Goal: Communication & Community: Participate in discussion

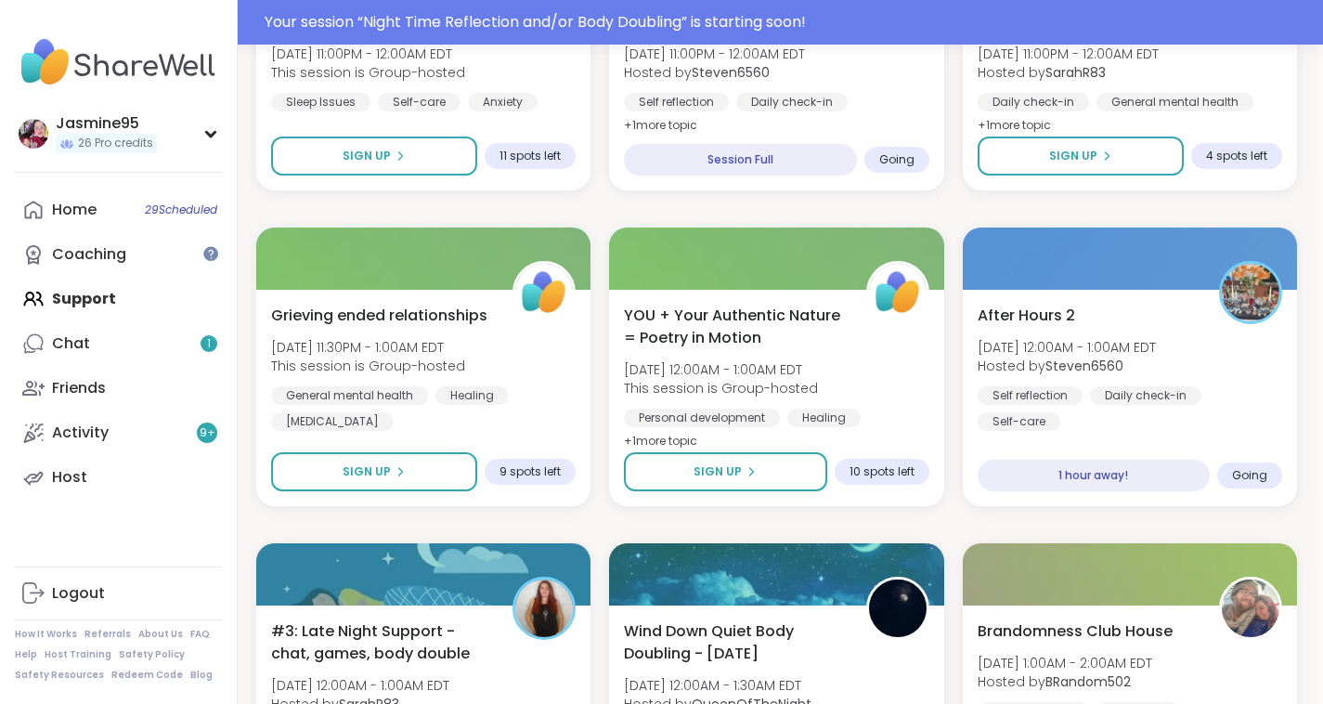
click at [411, 14] on div "Your session “ Night Time Reflection and/or Body Doubling ” is starting soon!" at bounding box center [788, 22] width 1047 height 22
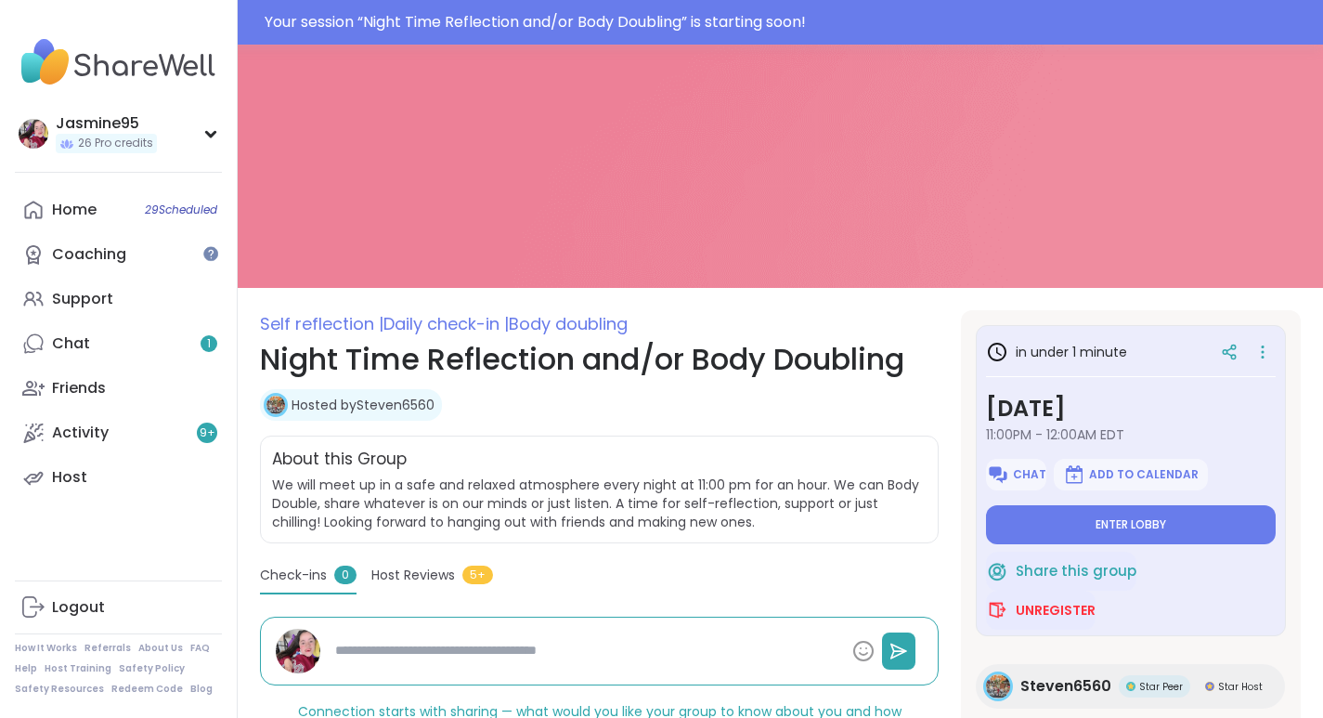
click at [1132, 529] on span "Enter lobby" at bounding box center [1131, 524] width 71 height 15
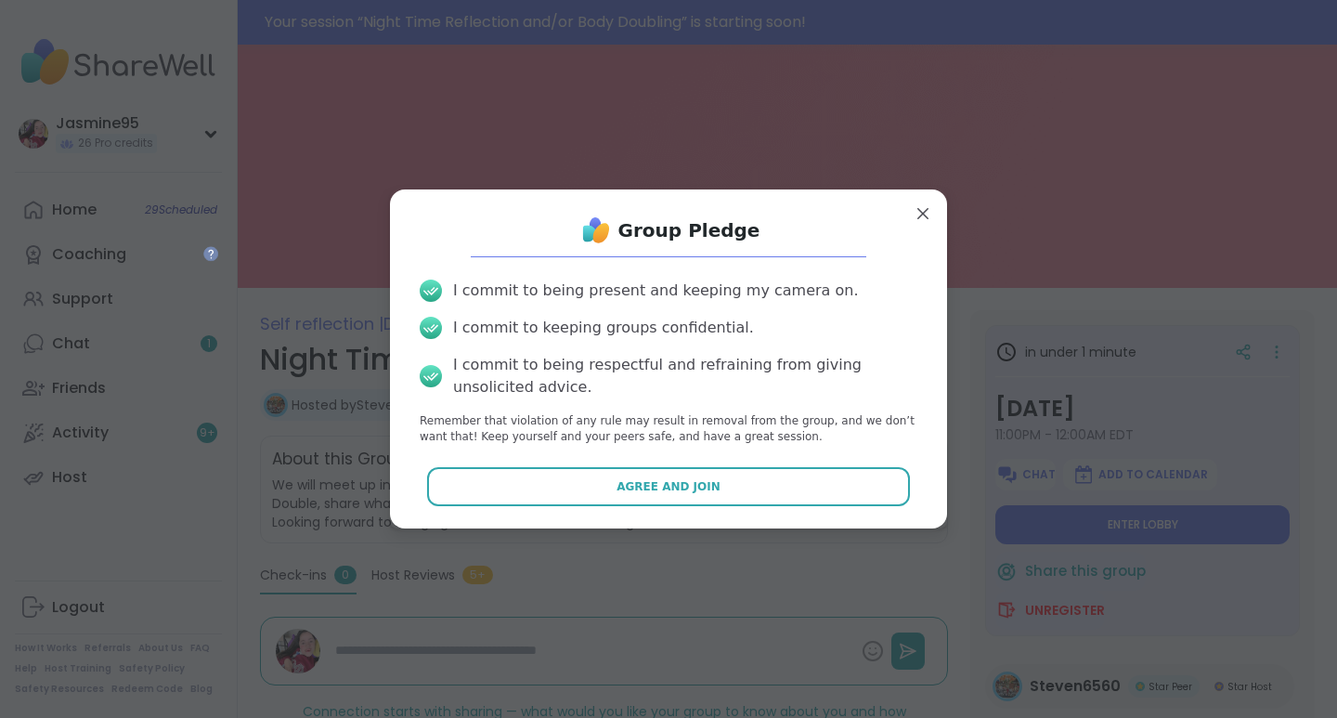
click at [591, 485] on button "Agree and Join" at bounding box center [669, 486] width 484 height 39
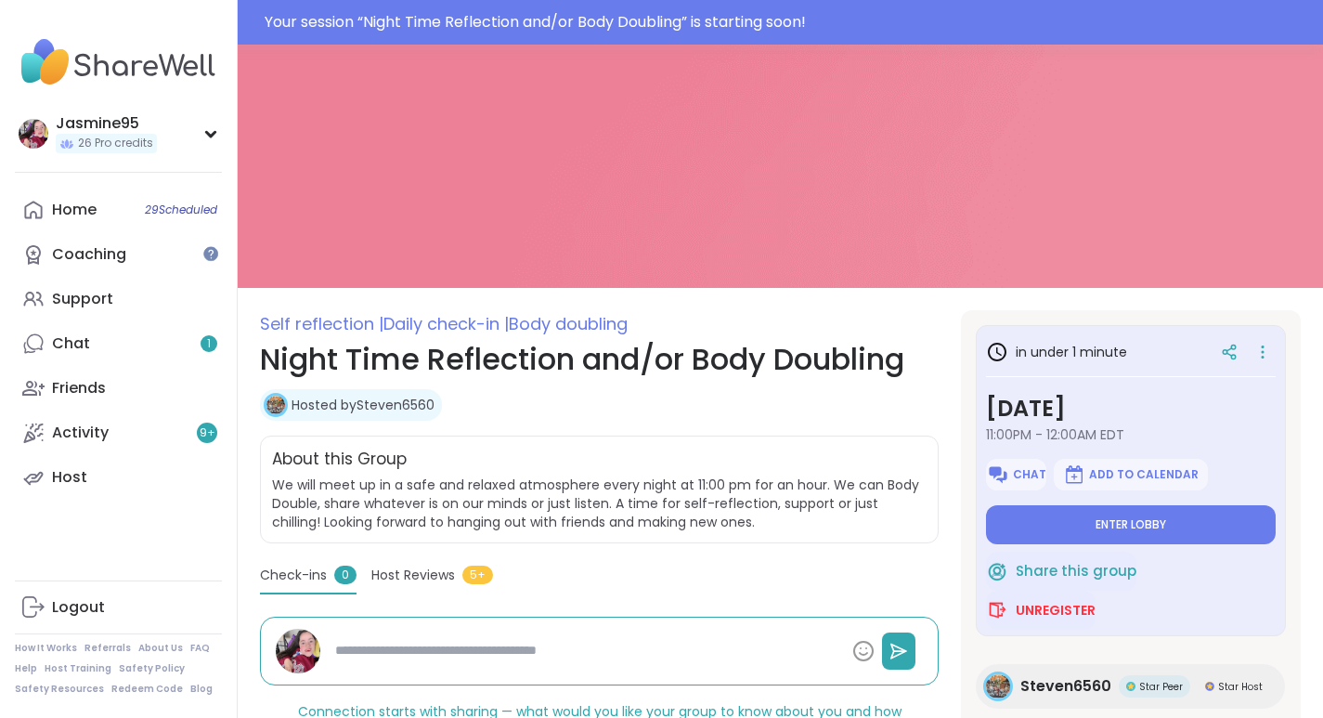
type textarea "*"
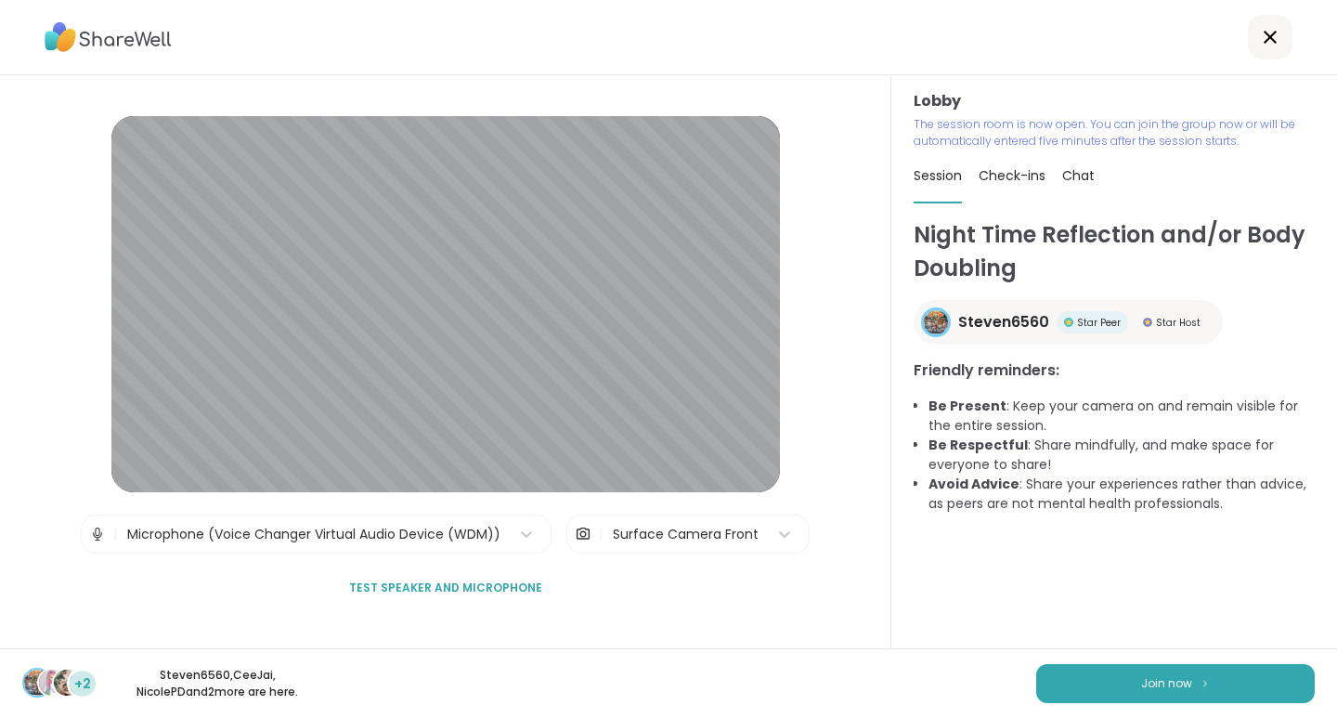
click at [1163, 685] on span "Join now" at bounding box center [1166, 683] width 51 height 17
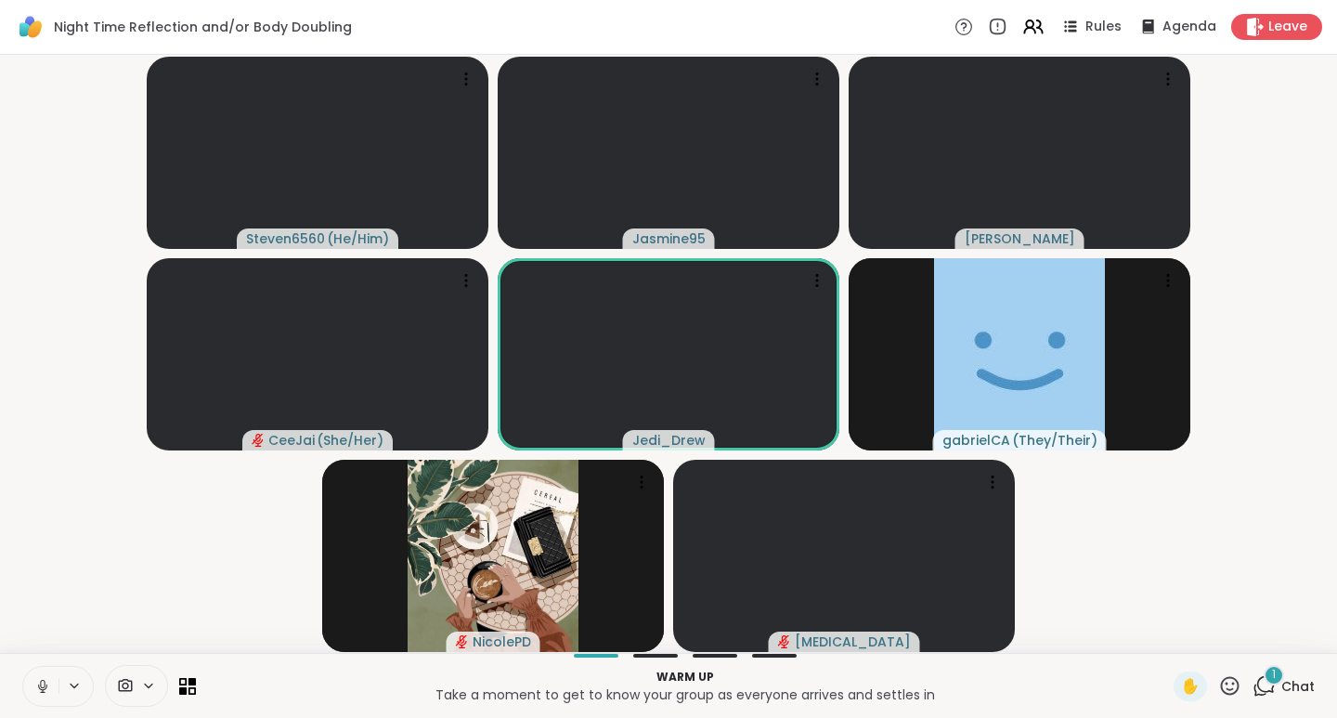
click at [1258, 688] on icon at bounding box center [1264, 685] width 23 height 23
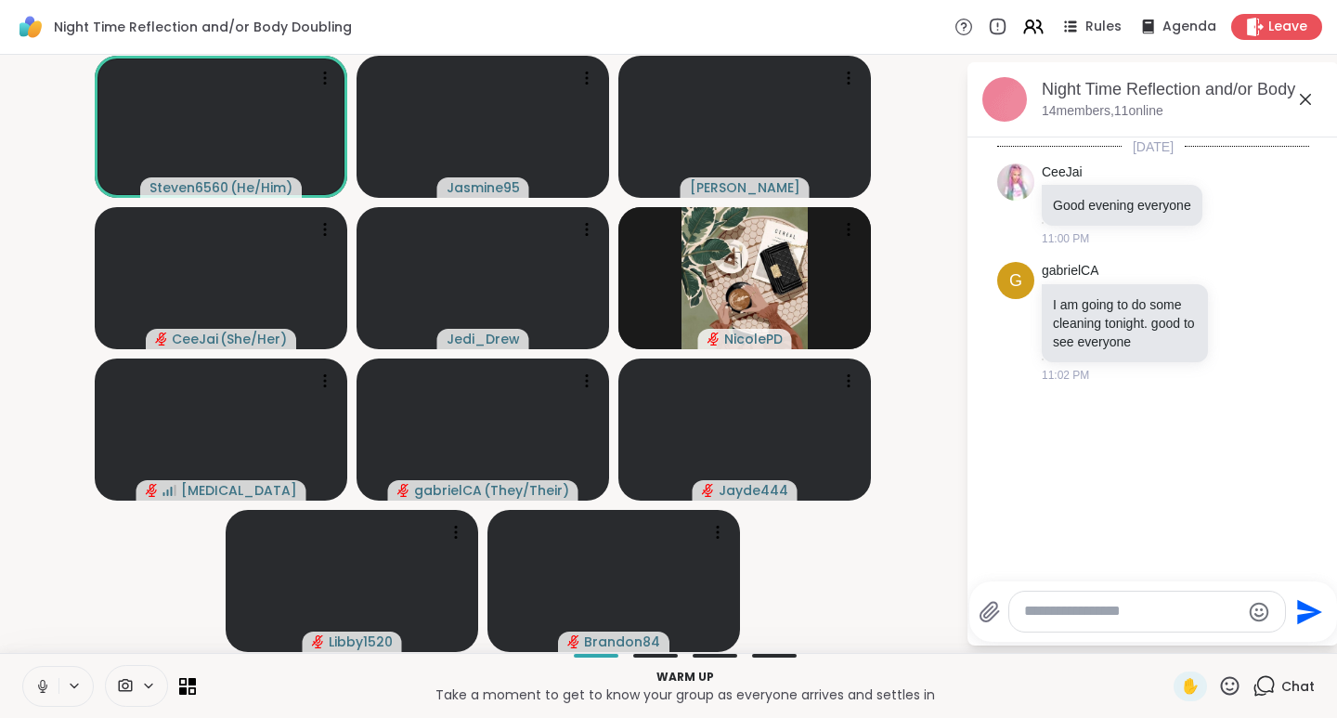
click at [45, 685] on icon at bounding box center [42, 684] width 5 height 8
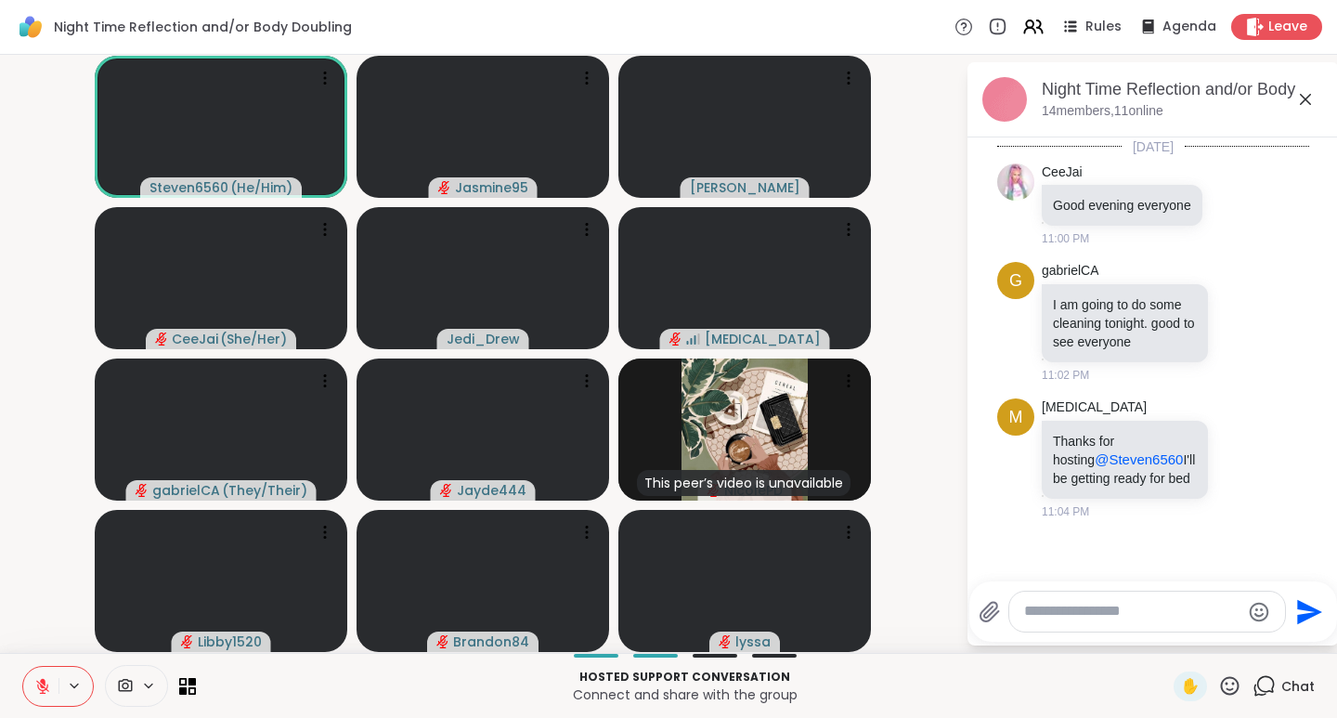
click at [45, 688] on icon at bounding box center [42, 686] width 13 height 13
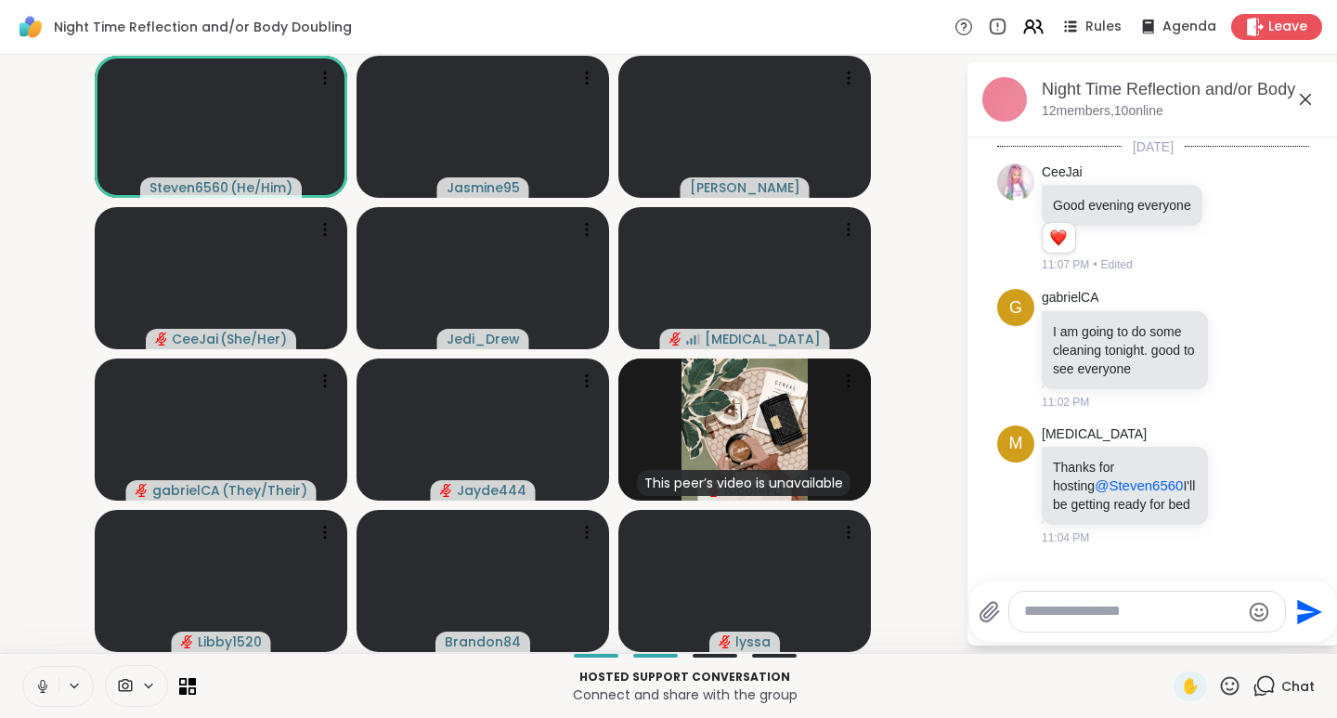
scroll to position [47, 0]
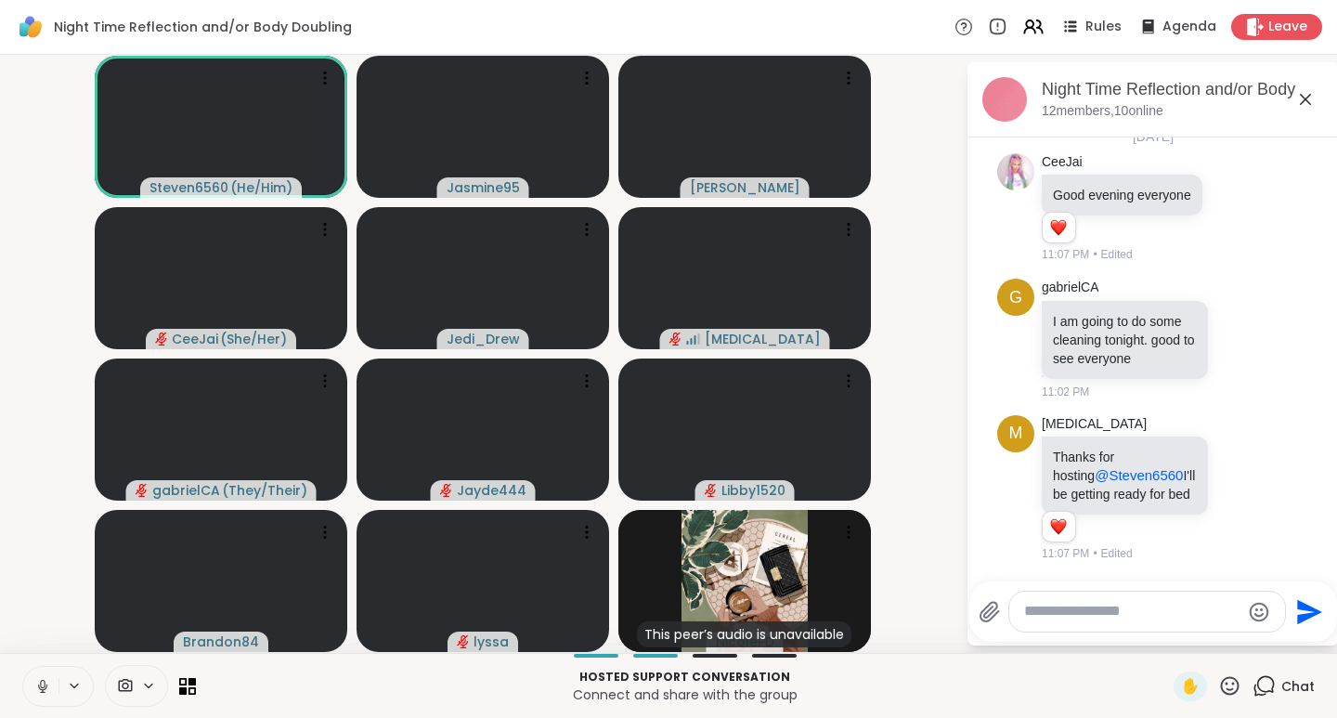
click at [1104, 616] on textarea "Type your message" at bounding box center [1132, 612] width 216 height 20
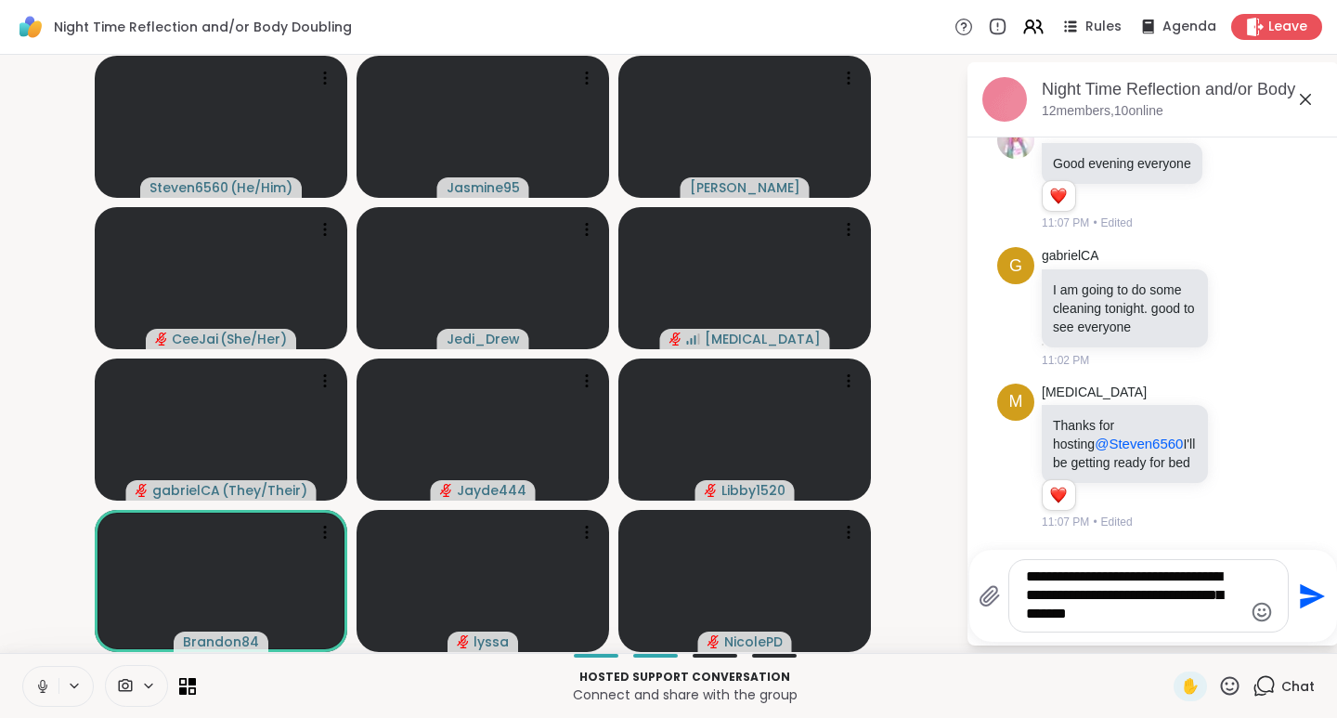
type textarea "**********"
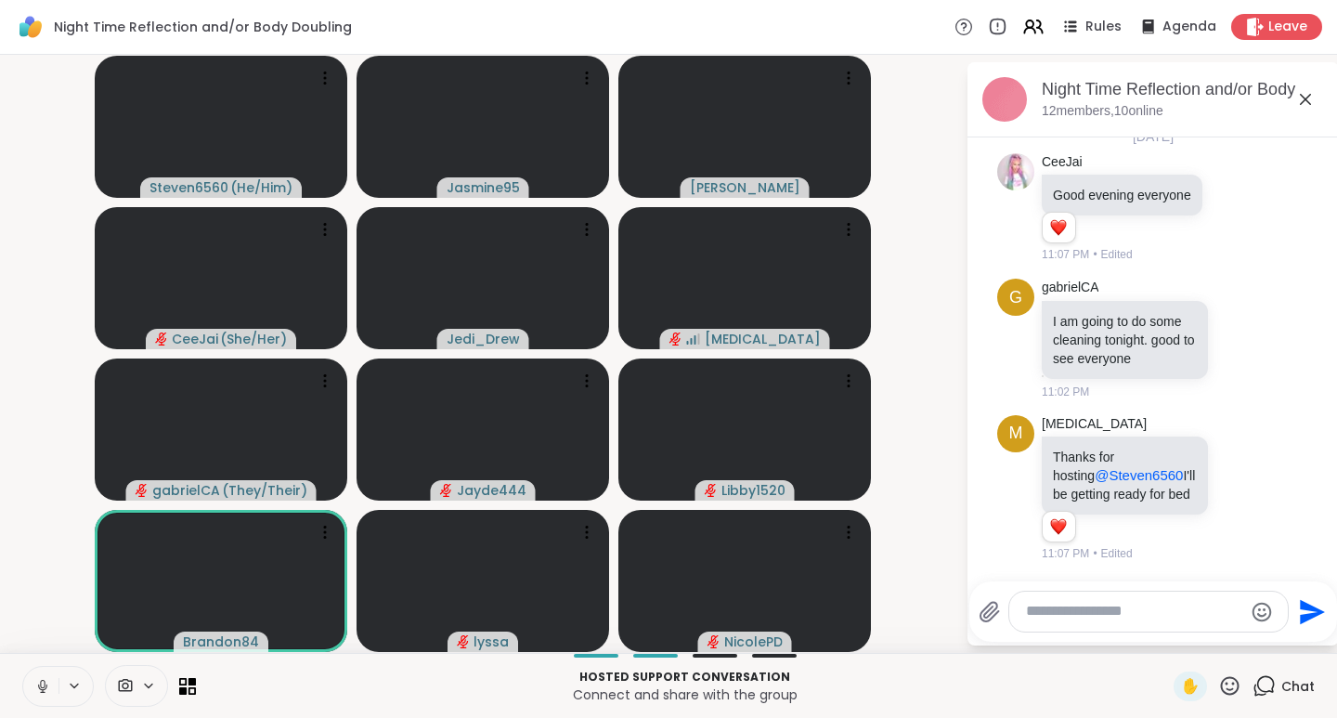
scroll to position [202, 0]
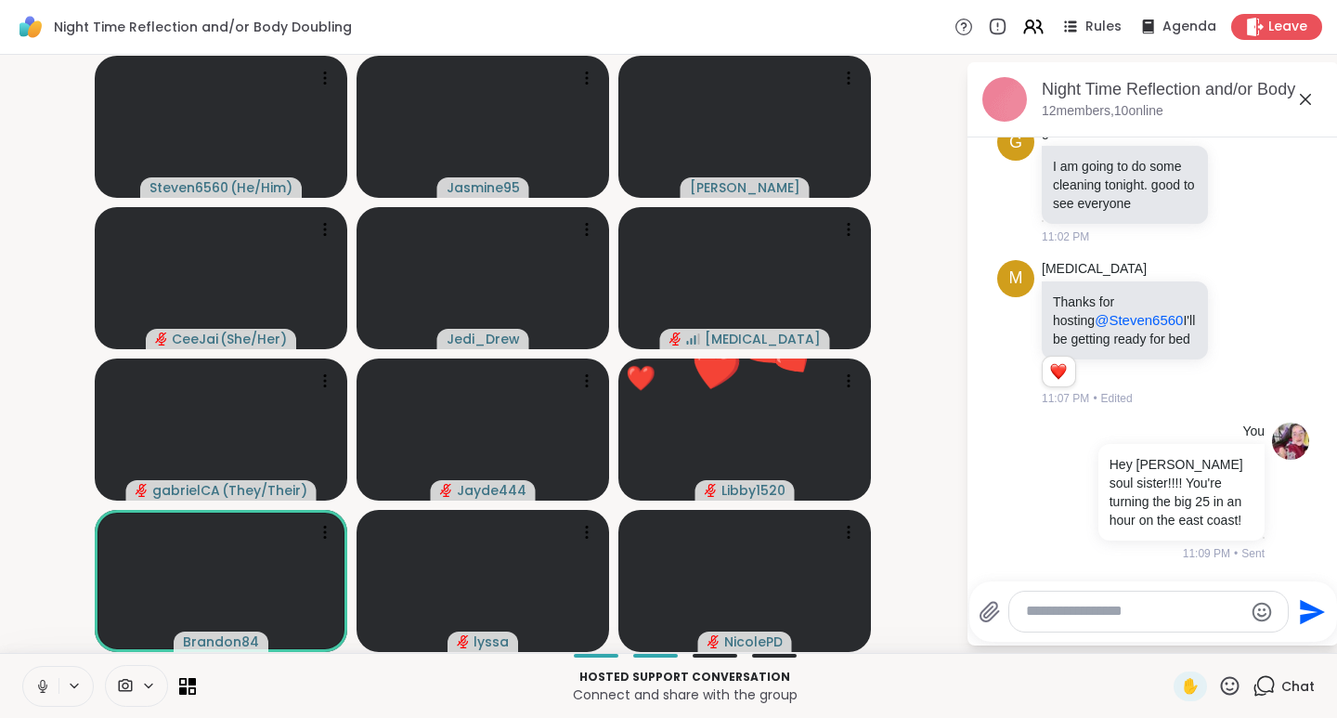
click at [1221, 688] on icon at bounding box center [1230, 685] width 19 height 19
click at [1166, 626] on span "❤️" at bounding box center [1175, 637] width 19 height 22
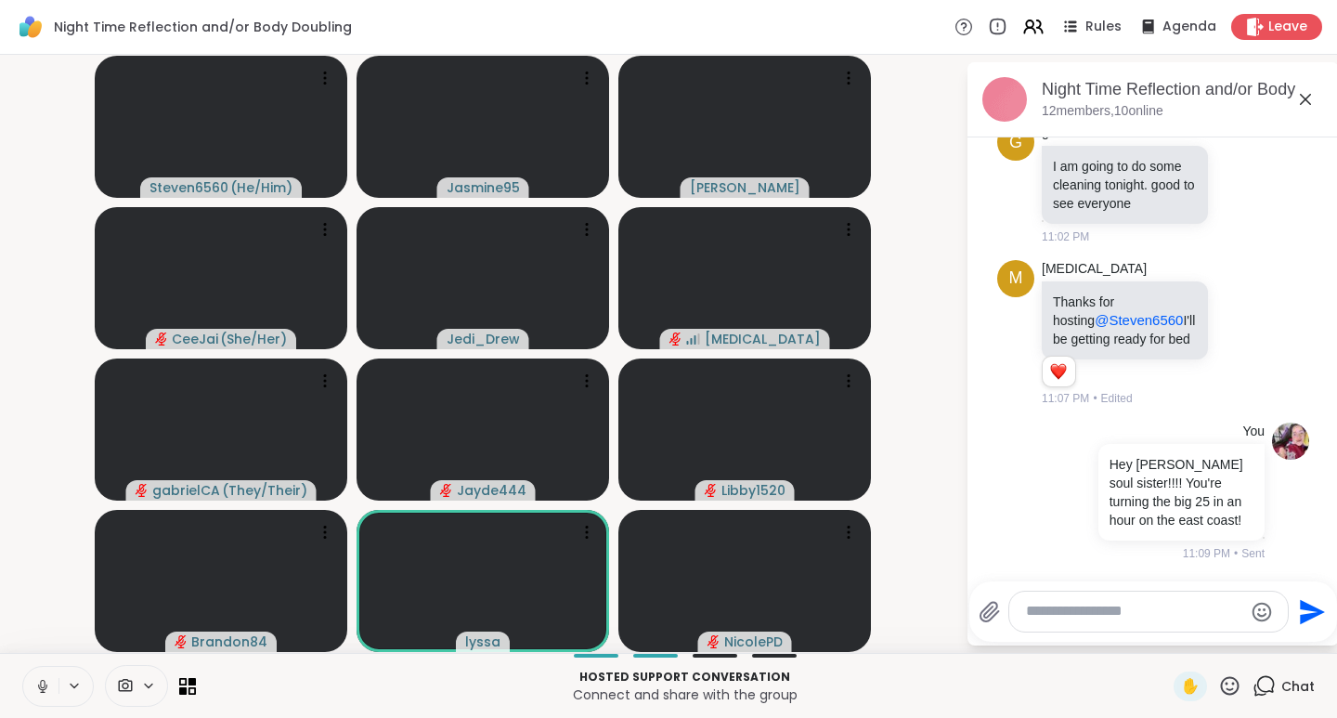
click at [1218, 685] on icon at bounding box center [1229, 685] width 23 height 23
click at [1207, 633] on span "👍" at bounding box center [1216, 637] width 19 height 22
click at [1218, 680] on icon at bounding box center [1229, 685] width 23 height 23
click at [1166, 643] on span "❤️" at bounding box center [1175, 637] width 19 height 22
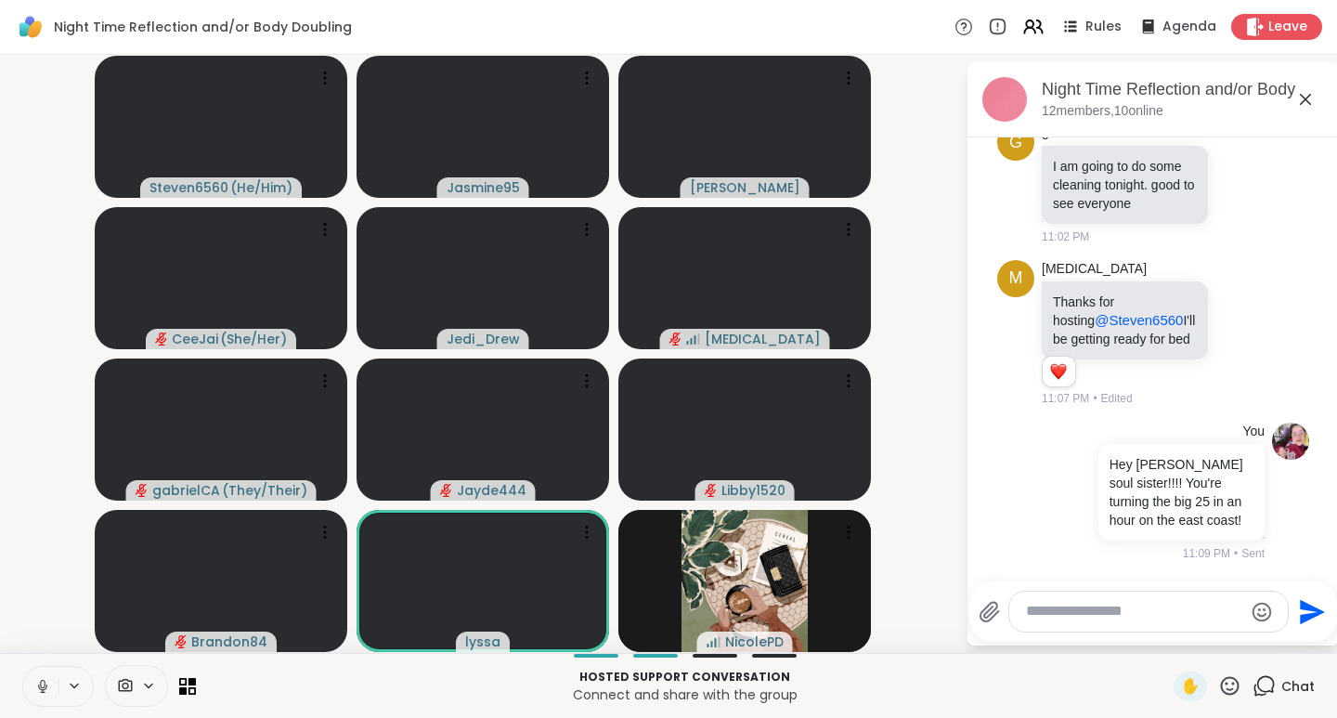
click at [1221, 687] on icon at bounding box center [1229, 685] width 23 height 23
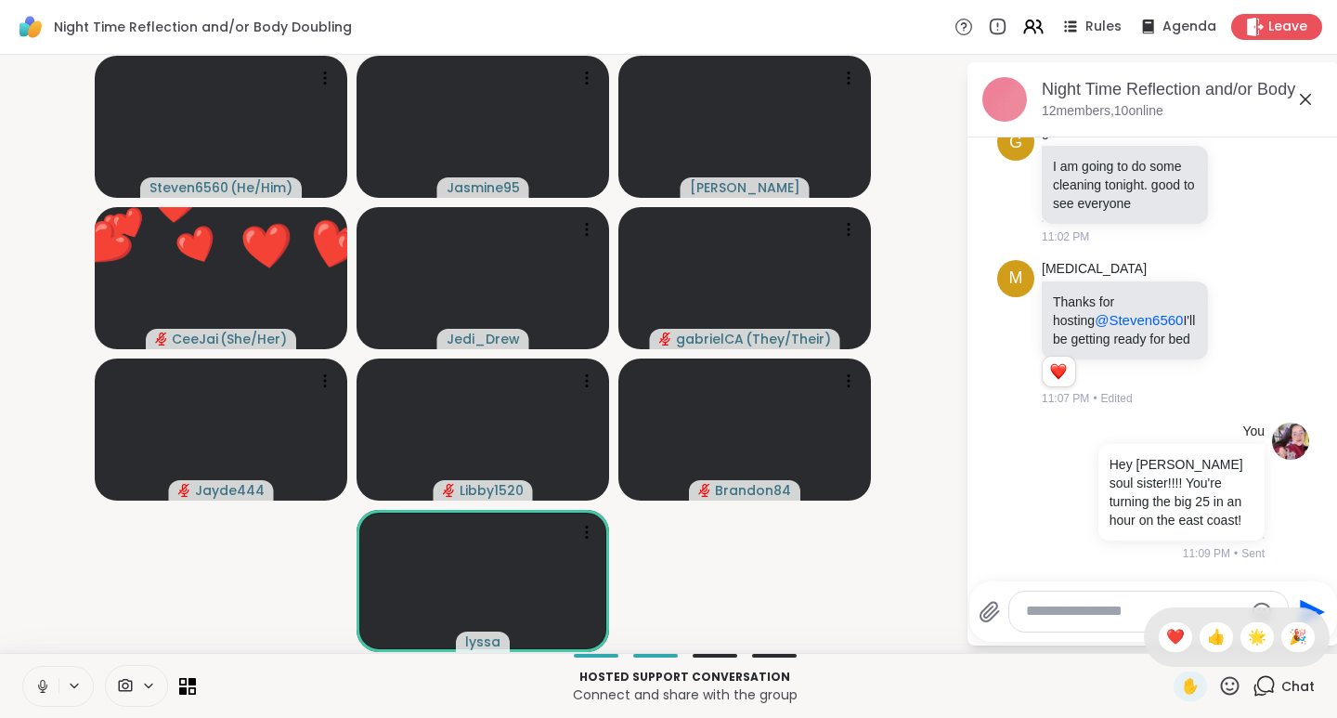
click at [1166, 635] on span "❤️" at bounding box center [1175, 637] width 19 height 22
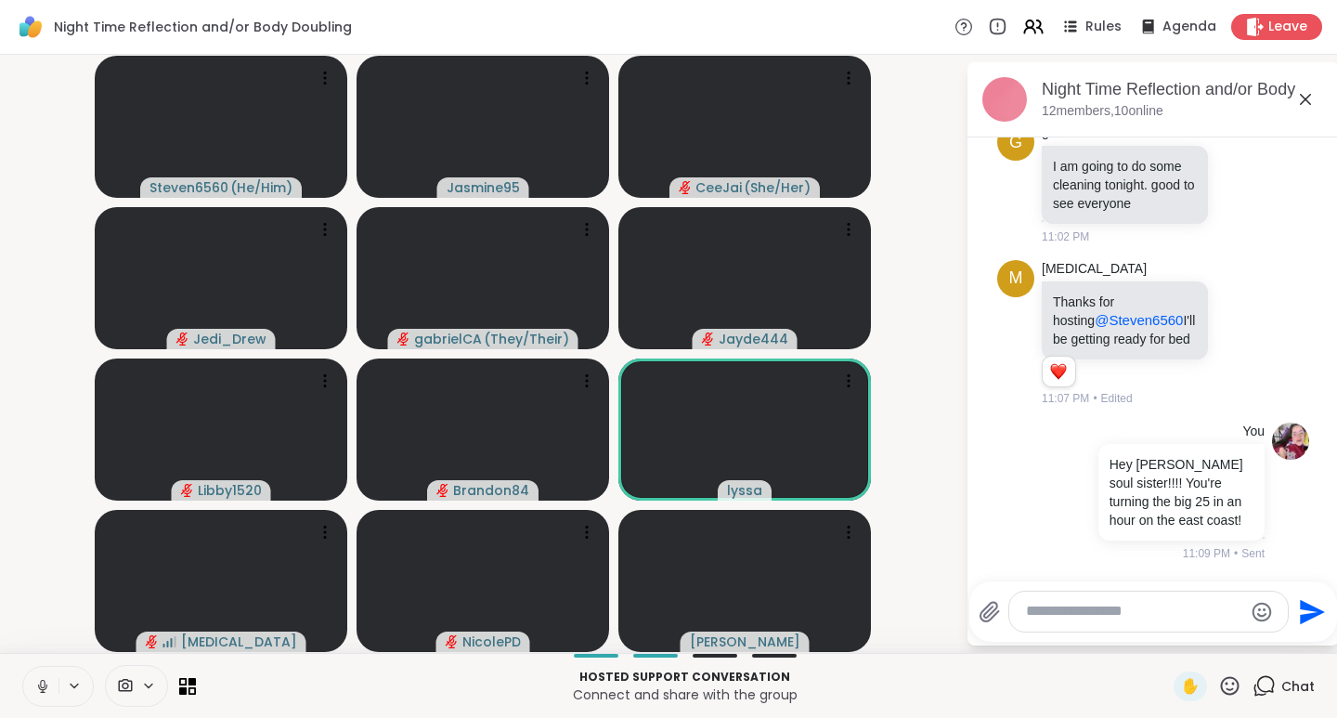
click at [1218, 690] on icon at bounding box center [1229, 685] width 23 height 23
click at [1166, 631] on span "❤️" at bounding box center [1175, 637] width 19 height 22
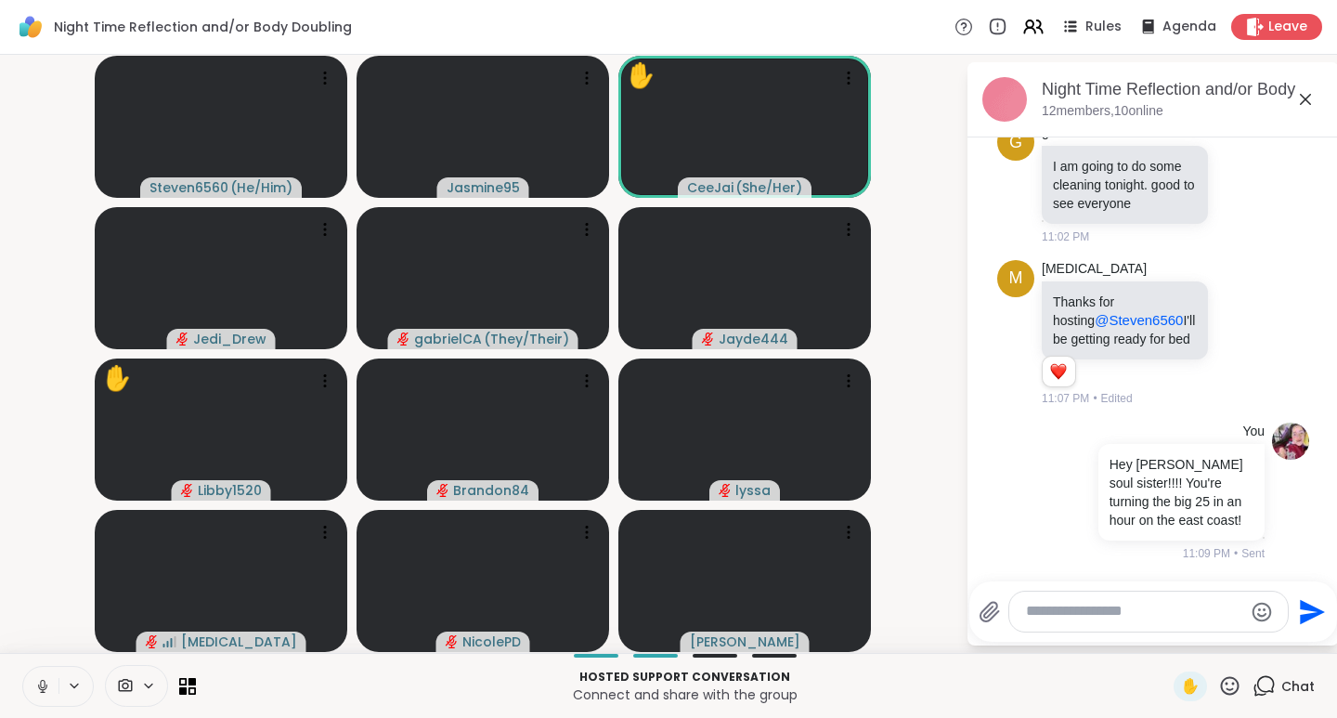
click at [931, 260] on video-player-container "Steven6560 ( He/Him ) Jasmine95 ✋ CeeJai ( She/Her ) Jedi_Drew gabrielCA ( They…" at bounding box center [482, 353] width 943 height 583
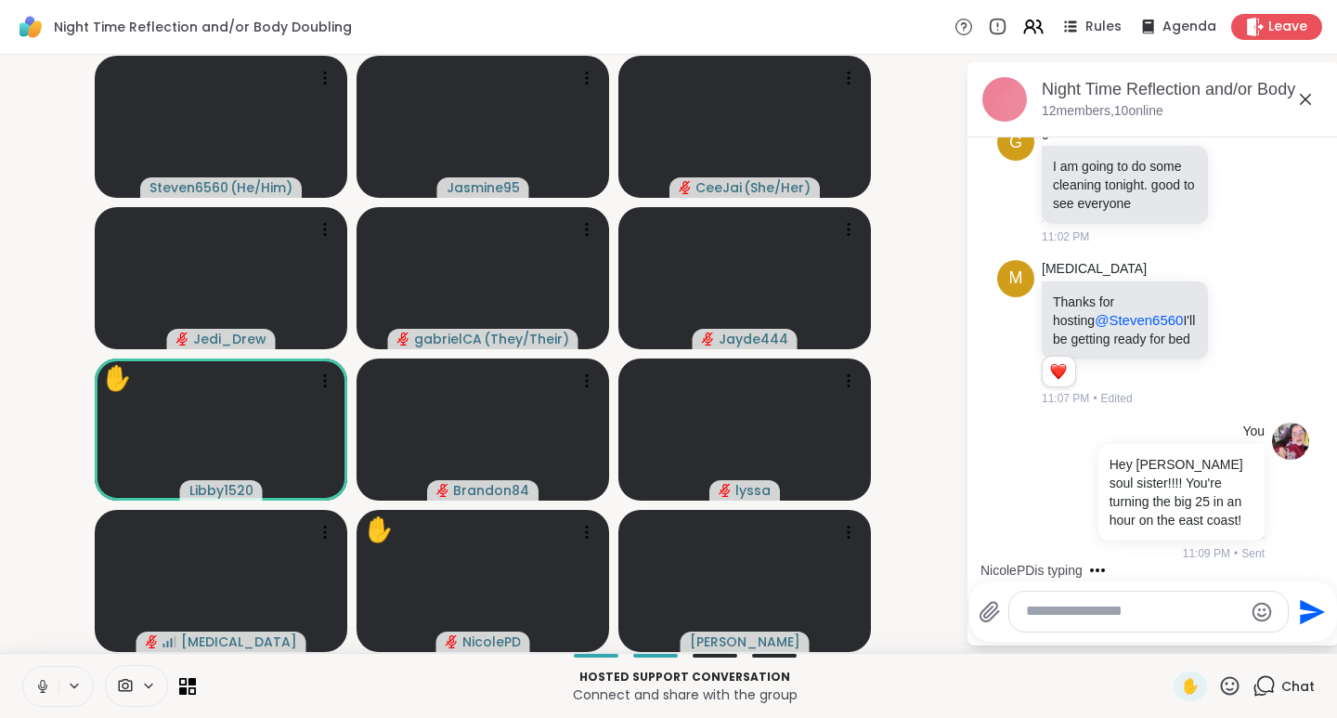
click at [1220, 673] on div "✋" at bounding box center [1208, 686] width 68 height 30
click at [1218, 686] on icon at bounding box center [1229, 685] width 23 height 23
click at [1166, 641] on span "❤️" at bounding box center [1175, 637] width 19 height 22
click at [1224, 687] on icon at bounding box center [1229, 685] width 23 height 23
click at [1207, 643] on span "👍" at bounding box center [1216, 637] width 19 height 22
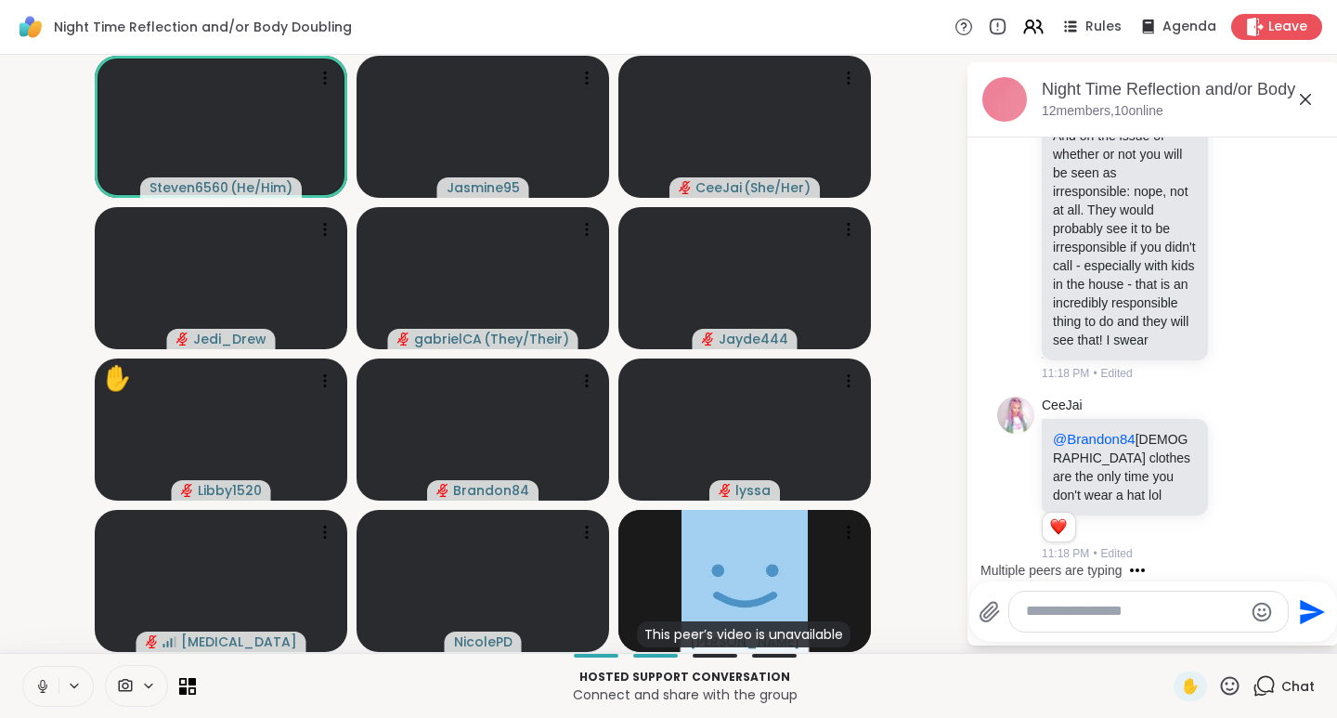
scroll to position [930, 0]
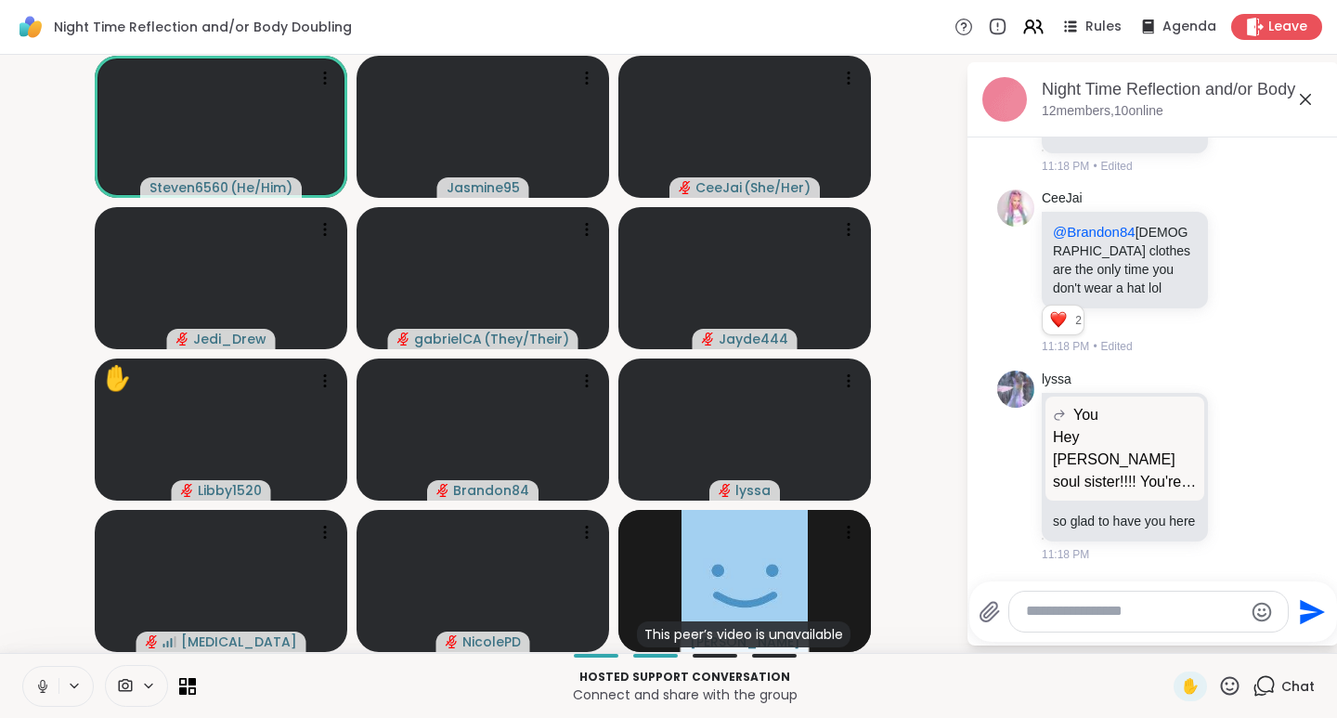
click at [1232, 457] on icon at bounding box center [1240, 466] width 17 height 19
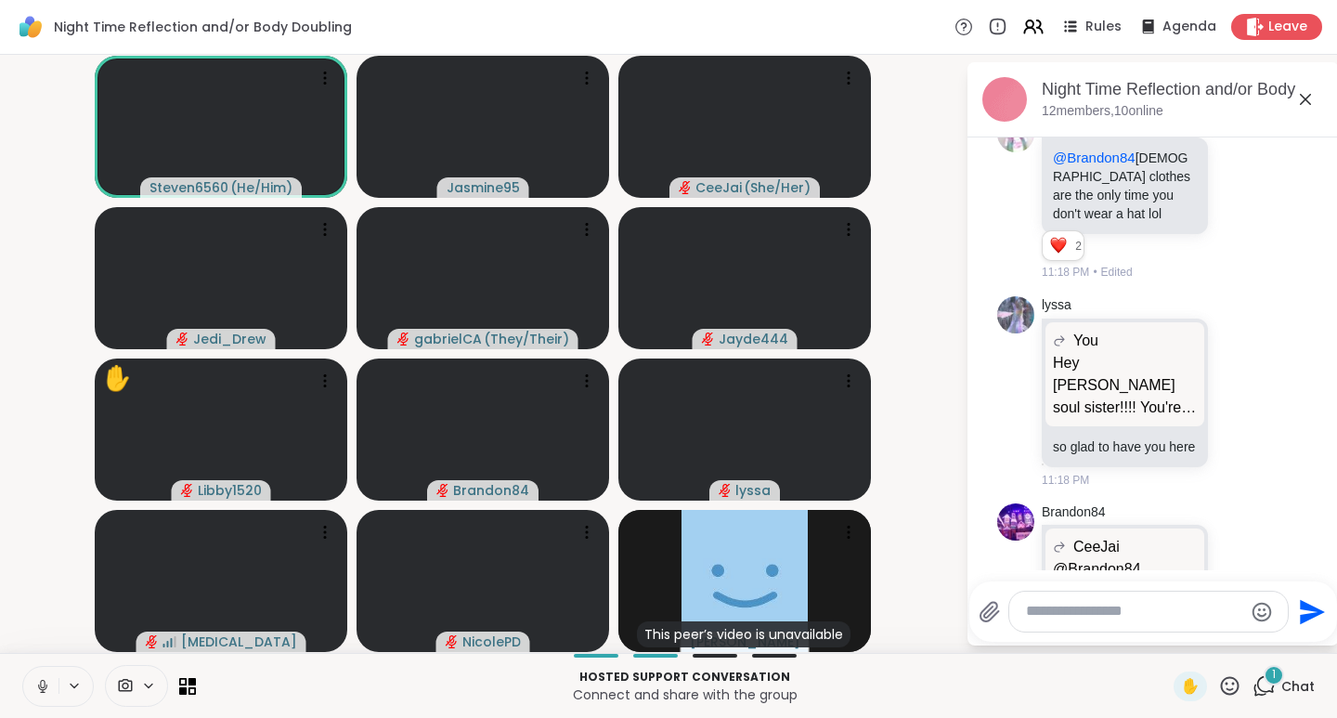
scroll to position [1137, 0]
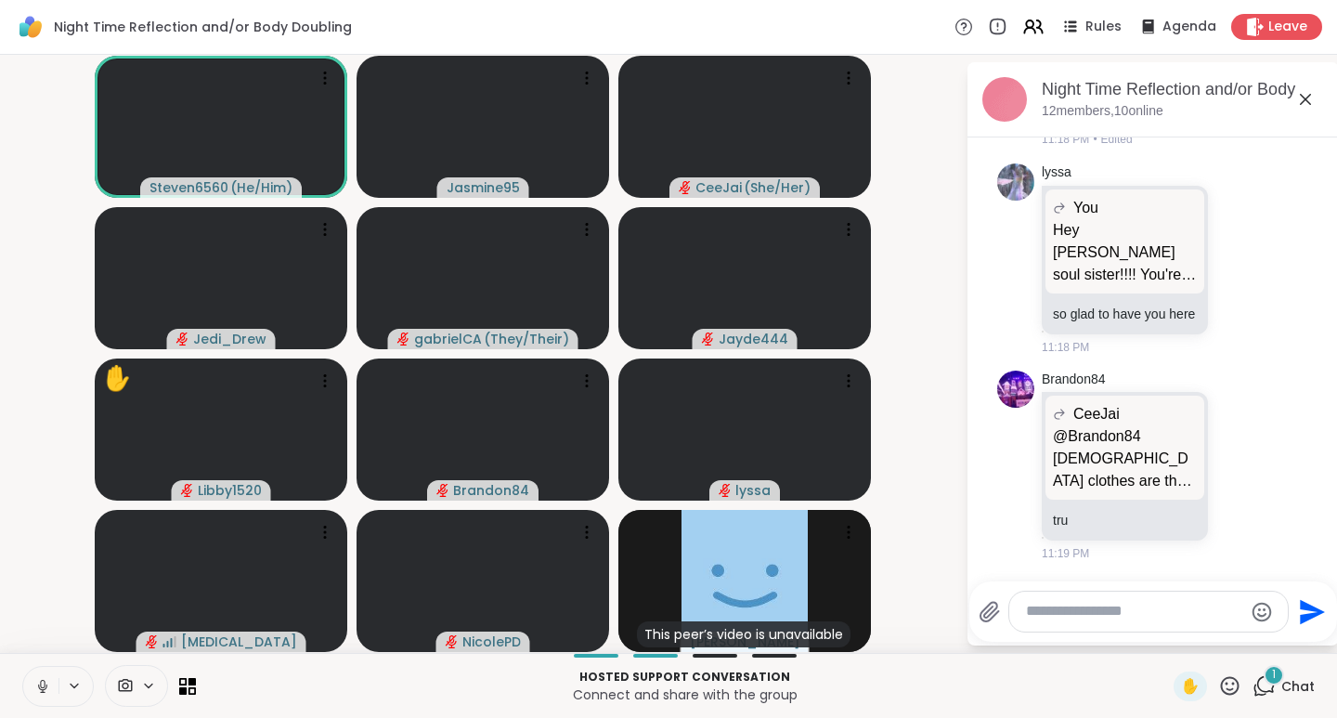
click at [1224, 424] on div "Brandon84 CeeJai @Brandon84 Church clothes are the only time you don't wear a h…" at bounding box center [1156, 467] width 228 height 192
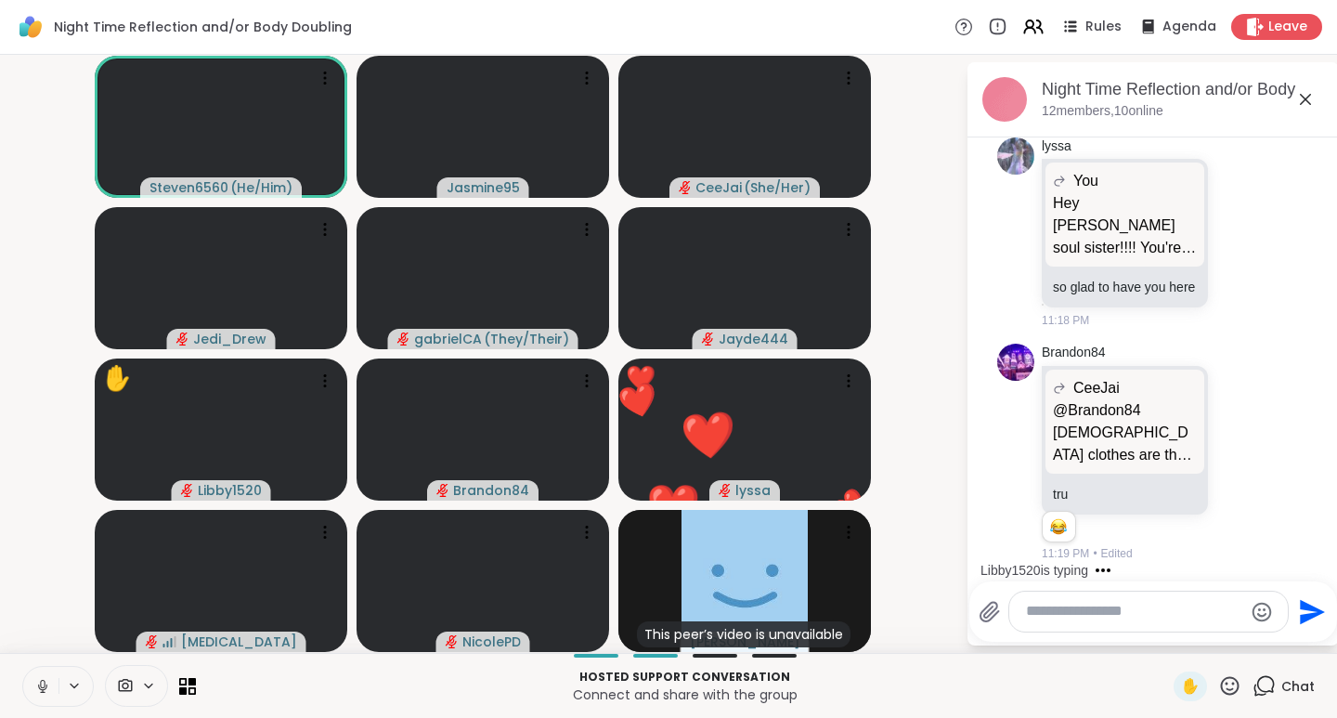
click at [1216, 253] on div "lyssa You Hey Oz soul sister!!!! You're turning the big 25 in an hour on the ea…" at bounding box center [1156, 233] width 228 height 192
click at [1232, 223] on icon at bounding box center [1240, 232] width 17 height 19
click at [1232, 194] on div "Select Reaction: Heart" at bounding box center [1240, 202] width 17 height 17
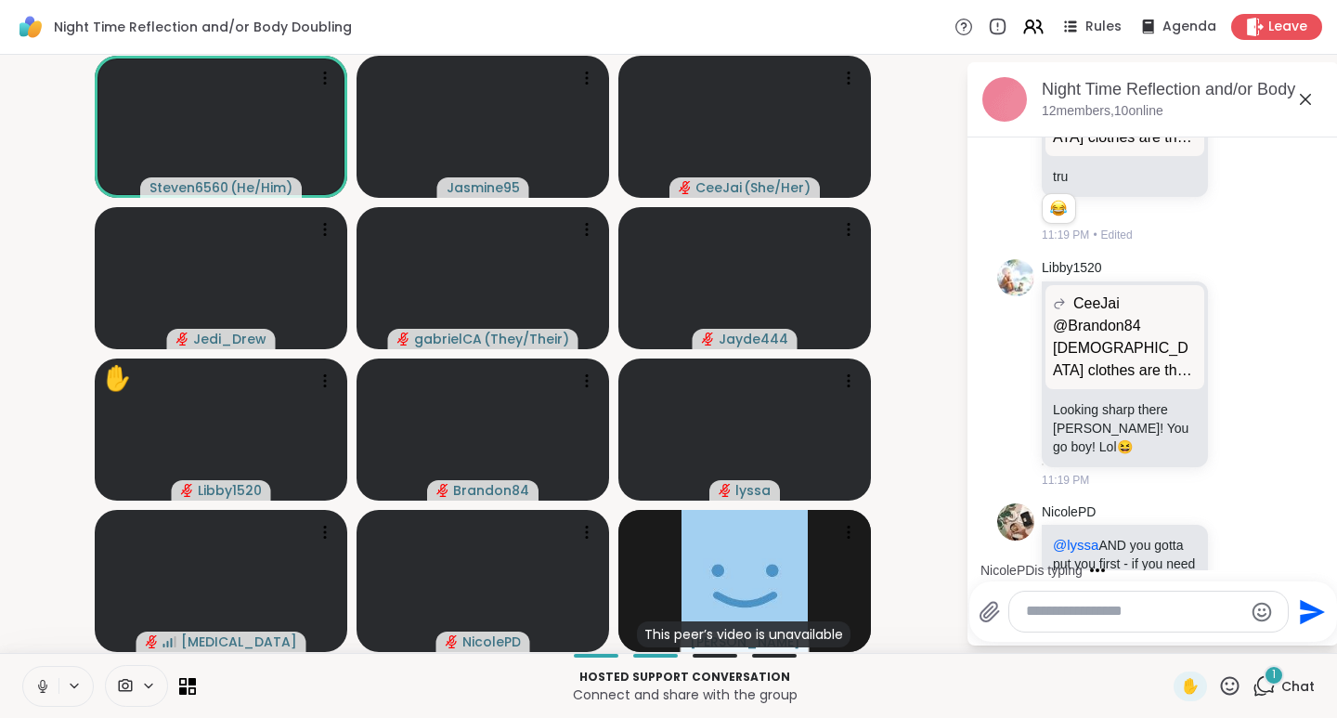
scroll to position [1633, 0]
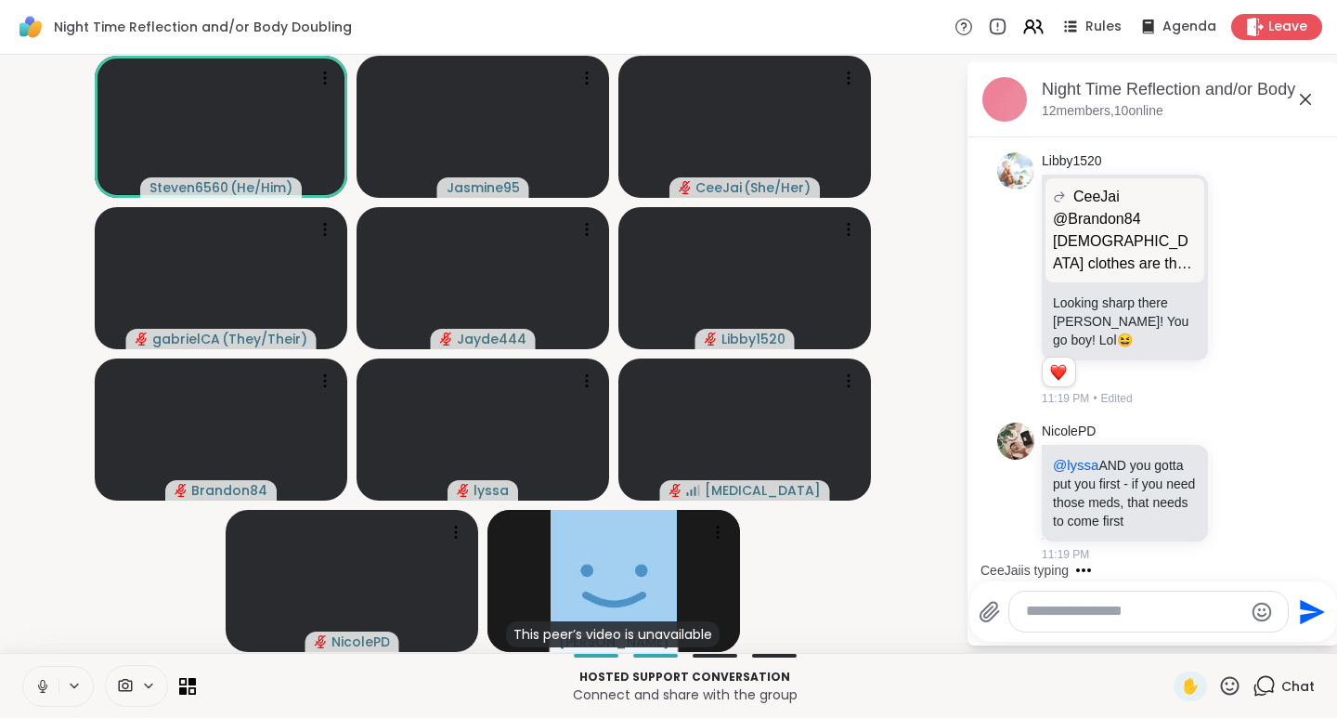
click at [1219, 685] on icon at bounding box center [1229, 685] width 23 height 23
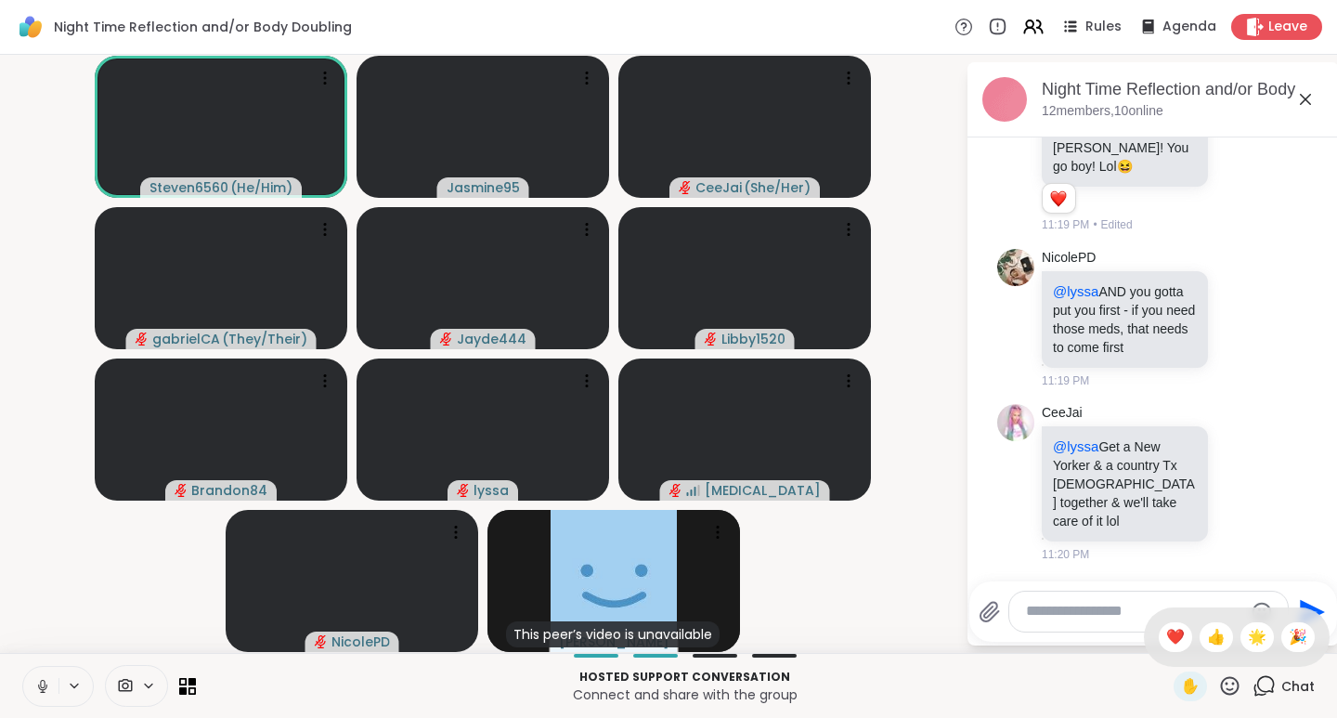
click at [1207, 636] on span "👍" at bounding box center [1216, 637] width 19 height 22
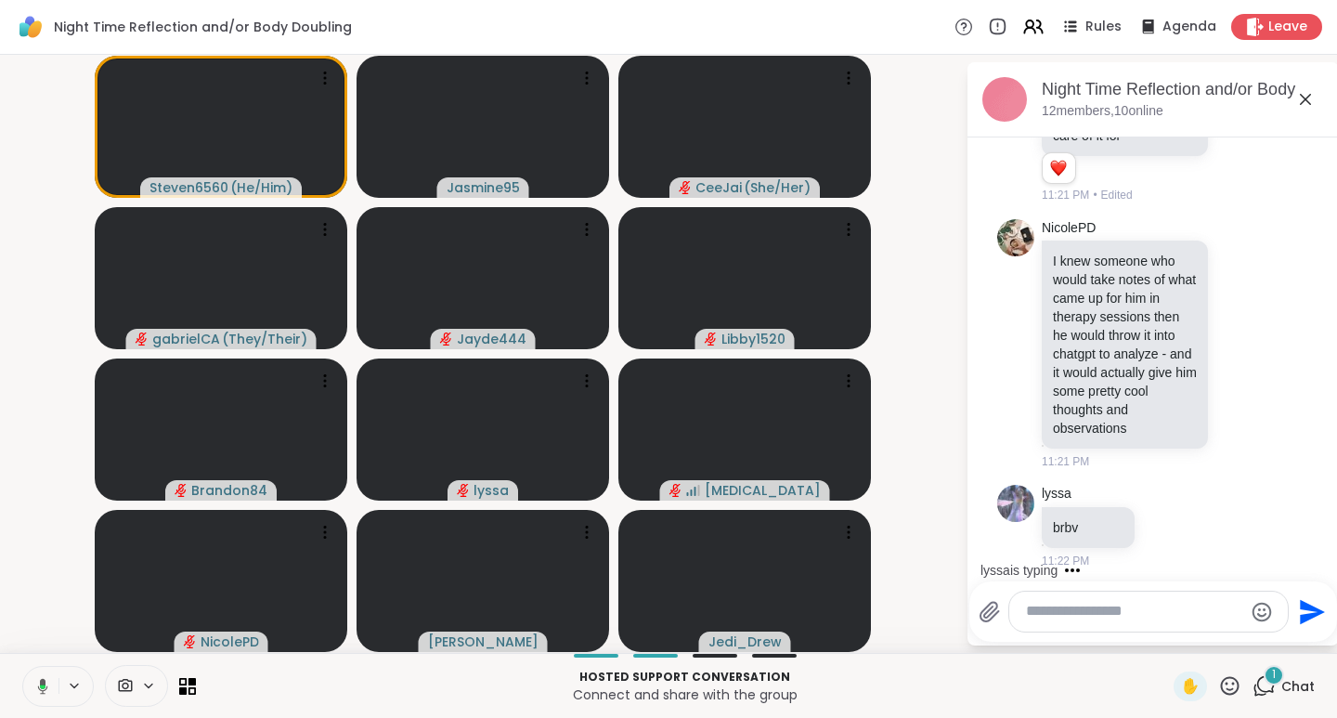
scroll to position [2252, 0]
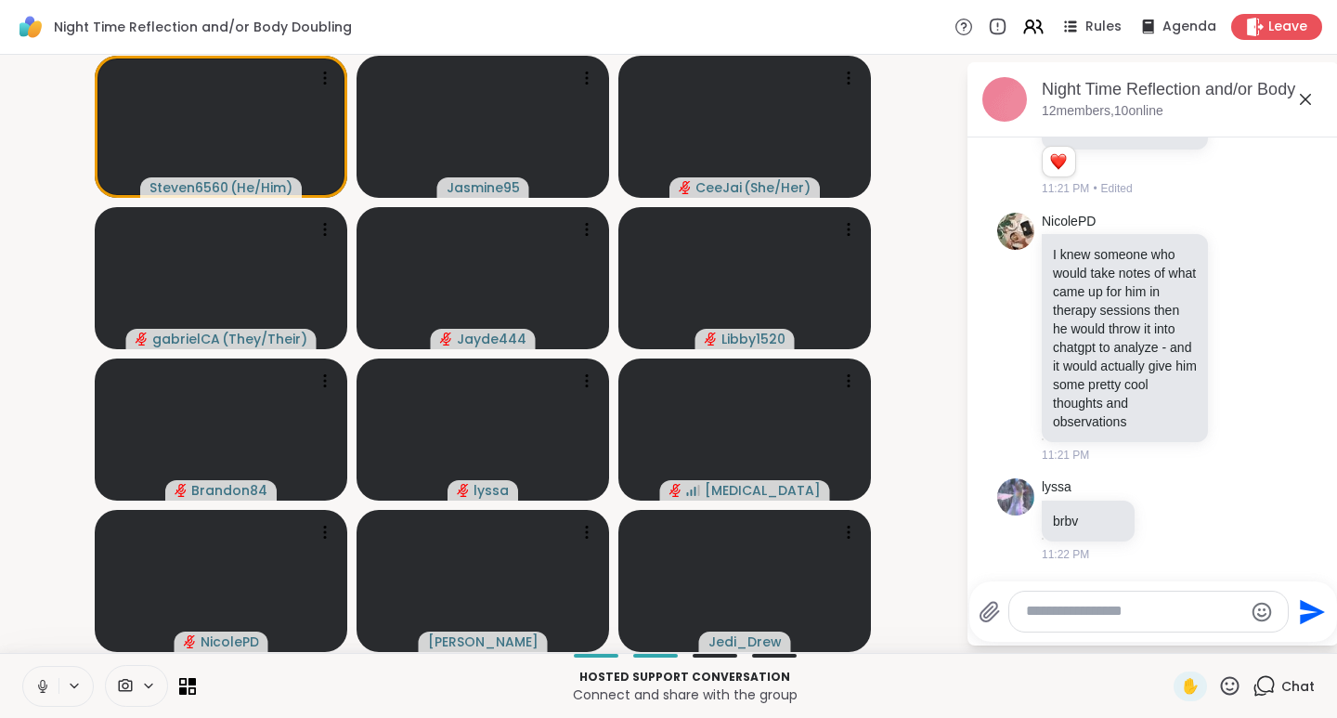
click at [1232, 333] on icon at bounding box center [1240, 337] width 17 height 19
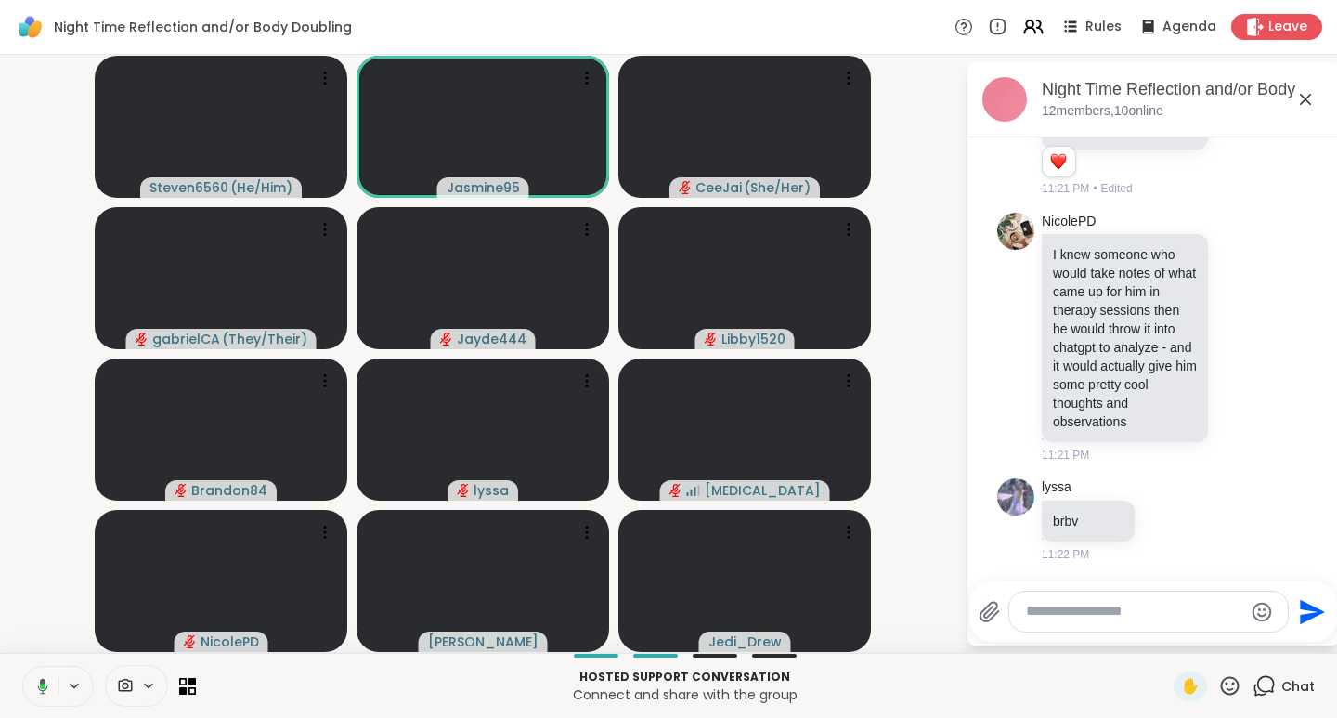
click at [1191, 299] on div "Select Reaction: Thumbs up" at bounding box center [1199, 307] width 17 height 17
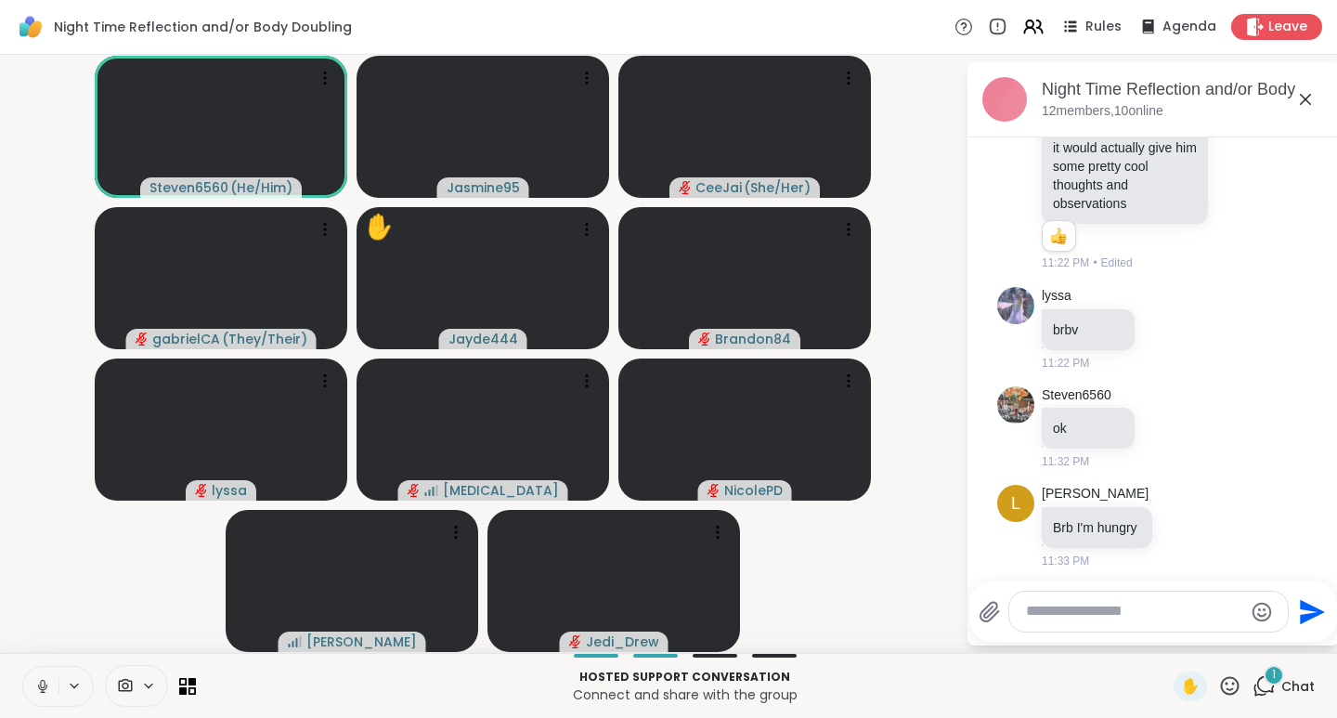
scroll to position [2477, 0]
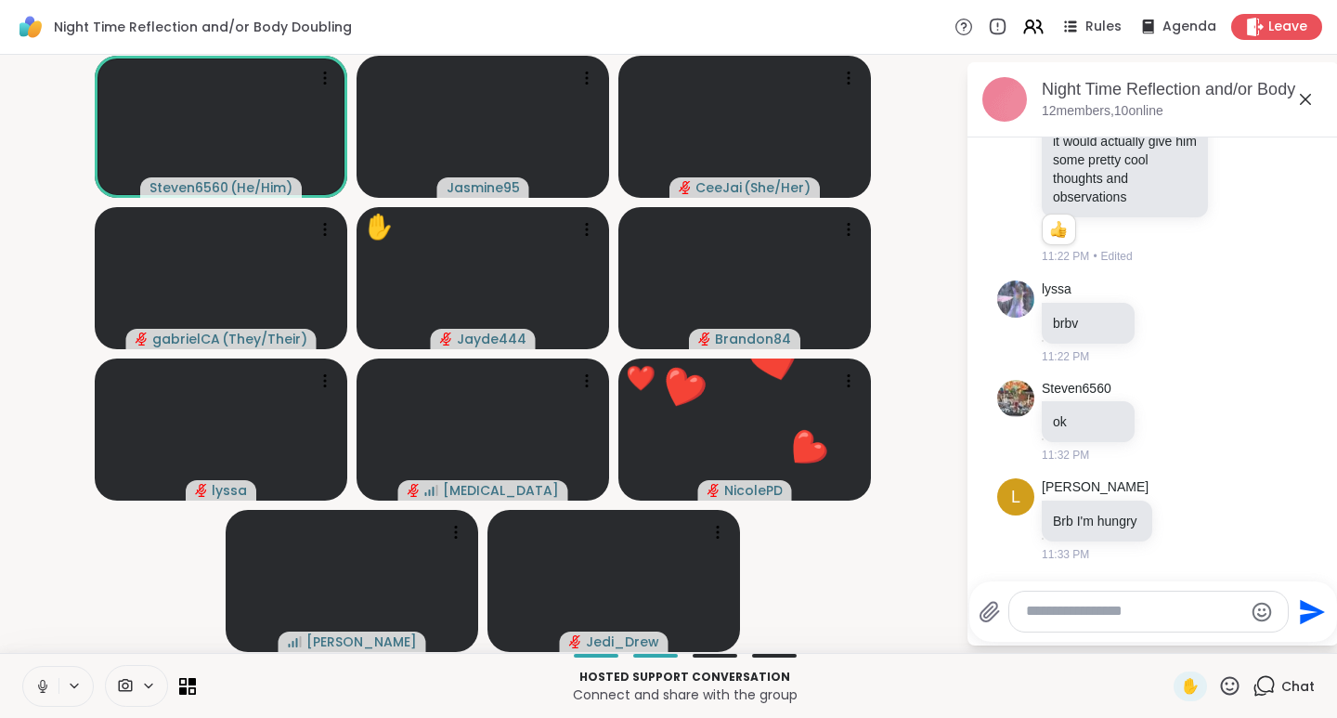
click at [1181, 681] on span "✋" at bounding box center [1190, 686] width 19 height 22
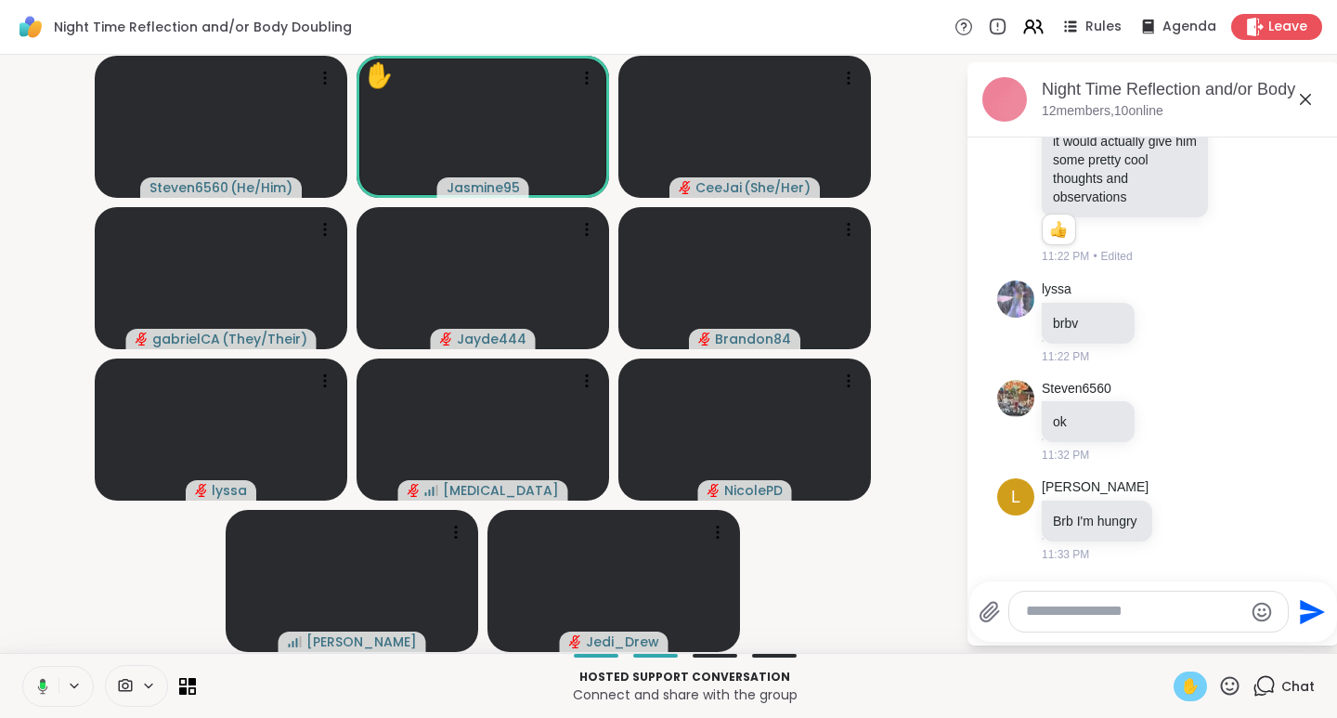
scroll to position [2594, 0]
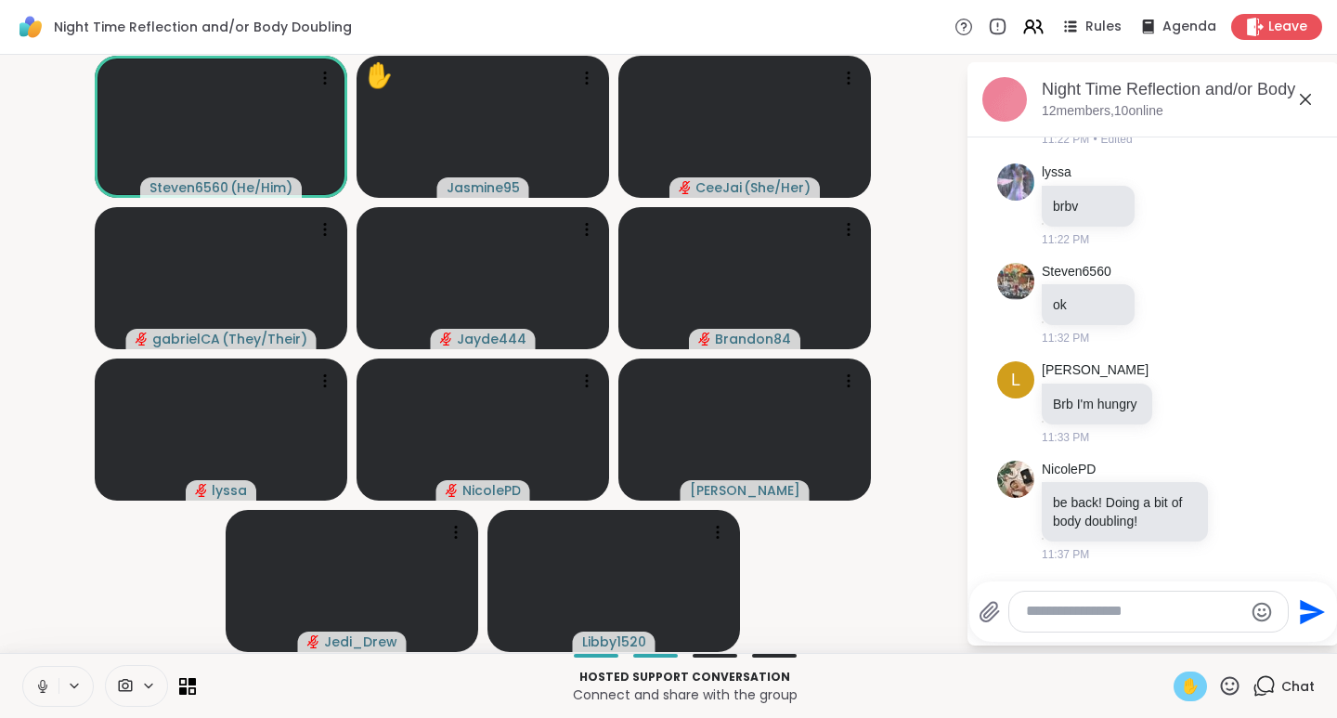
click at [1186, 686] on span "✋" at bounding box center [1190, 686] width 19 height 22
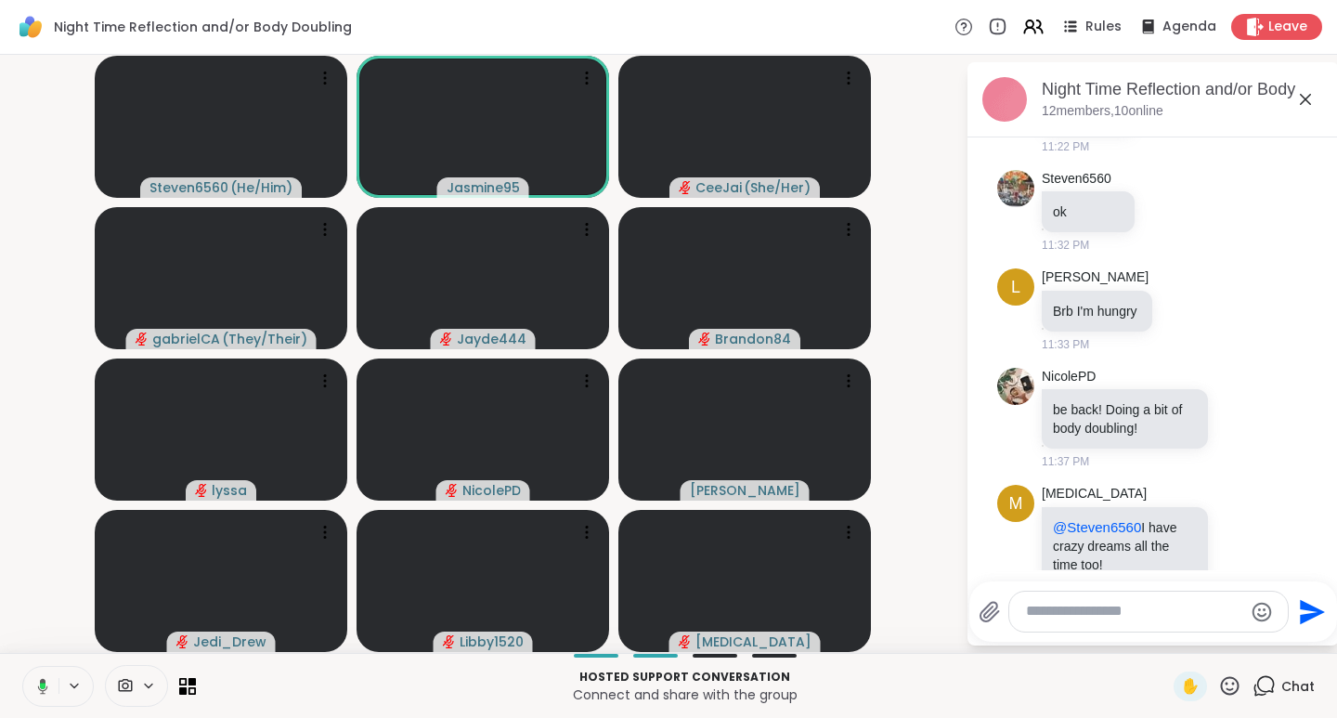
scroll to position [2730, 0]
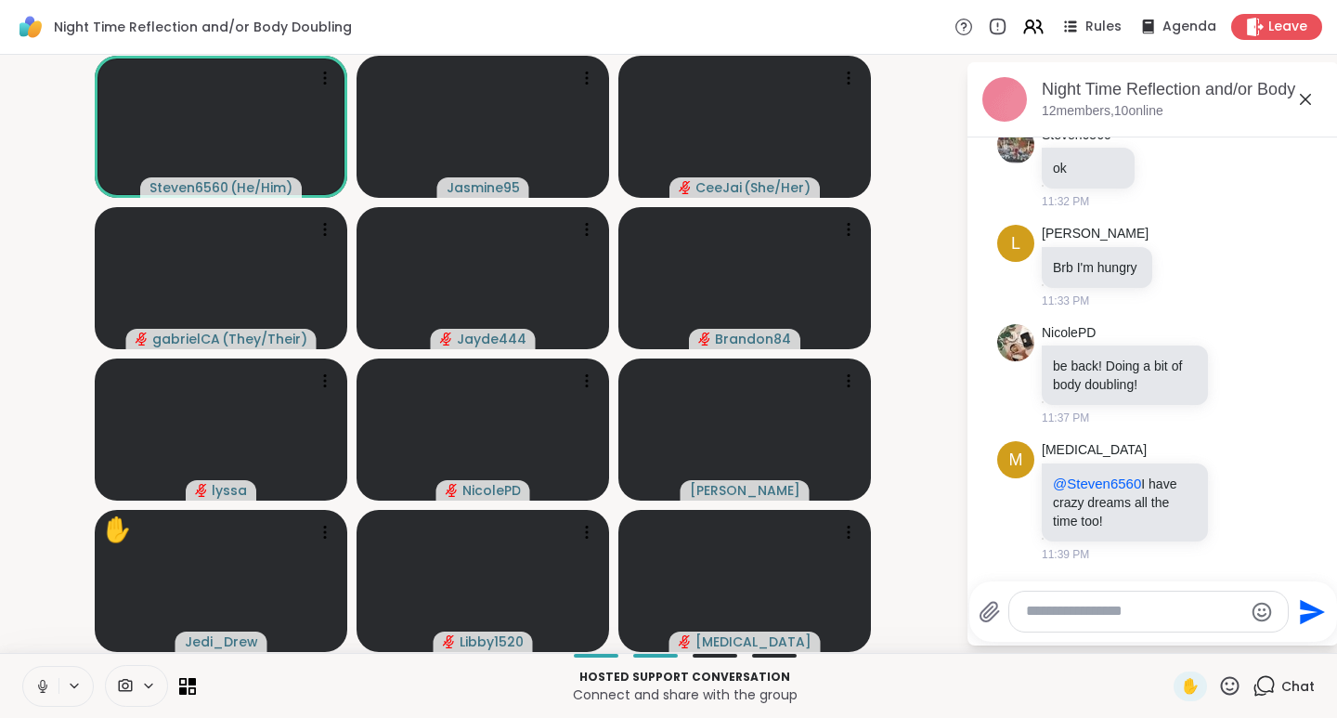
click at [1183, 677] on span "✋" at bounding box center [1190, 686] width 19 height 22
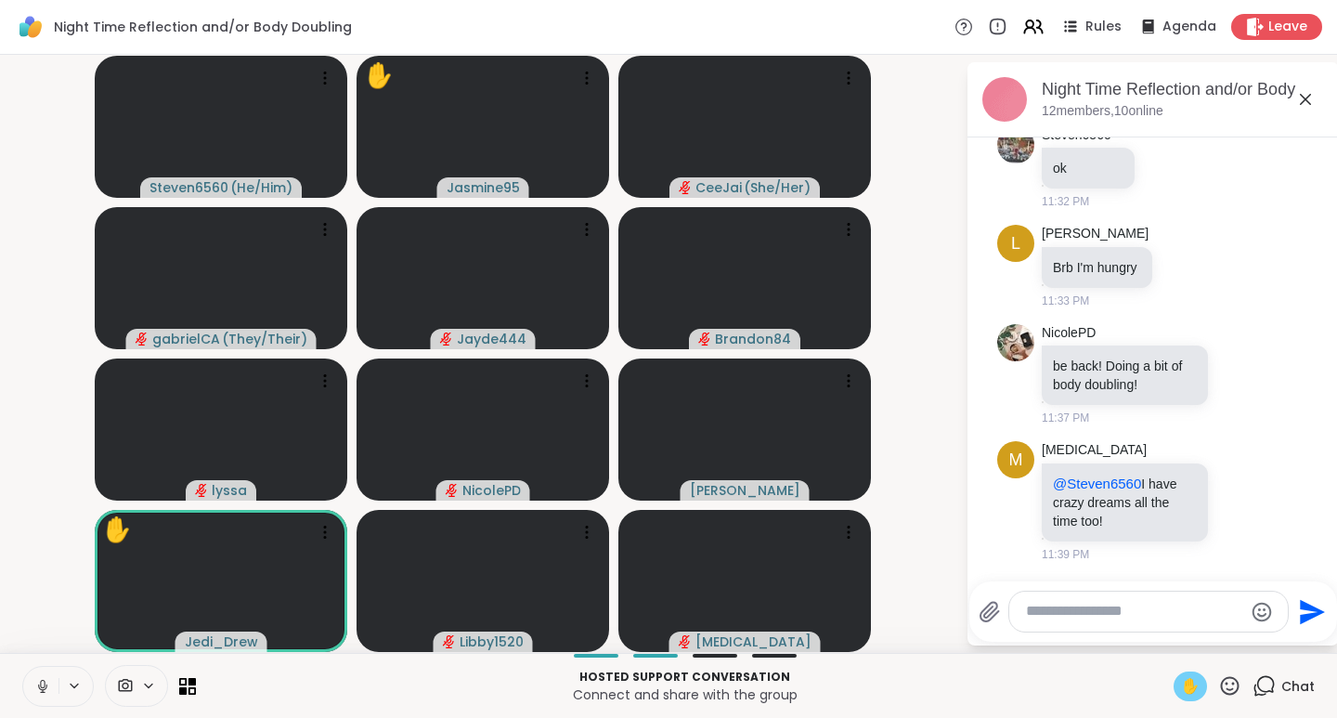
click at [1181, 684] on span "✋" at bounding box center [1190, 686] width 19 height 22
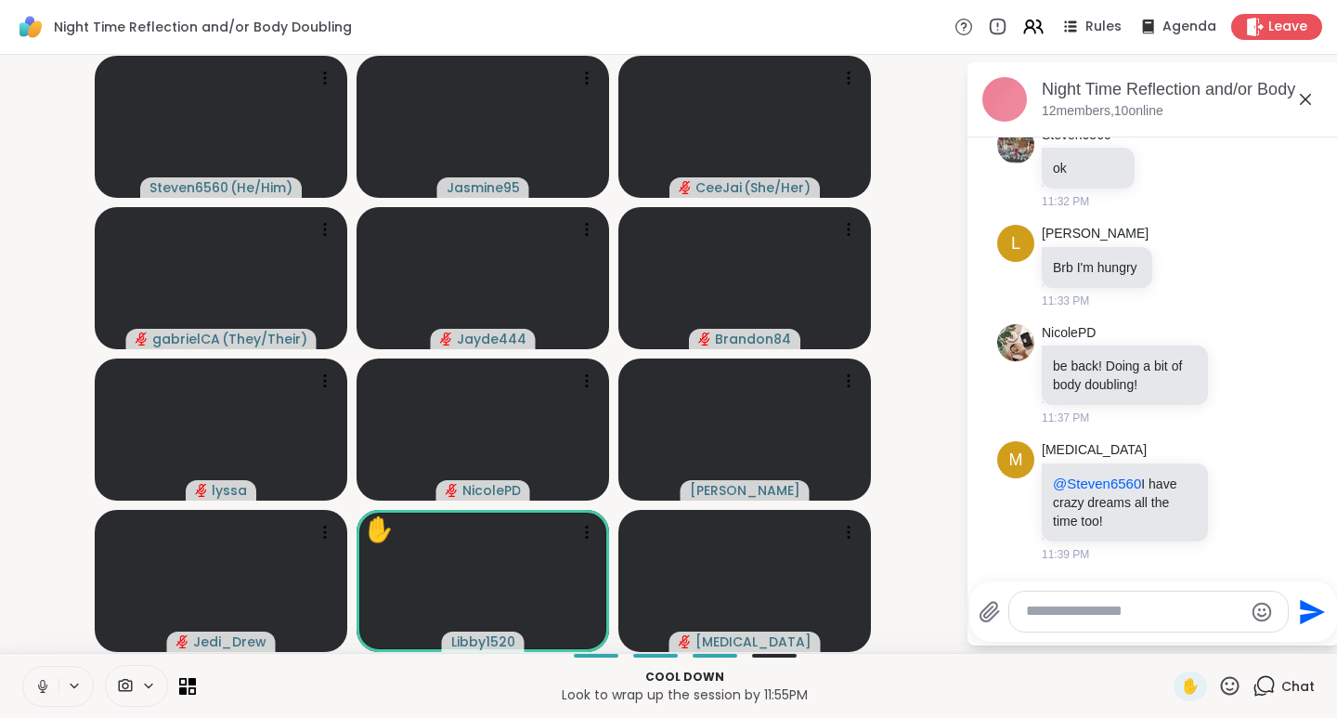
click at [1182, 681] on span "✋" at bounding box center [1190, 686] width 19 height 22
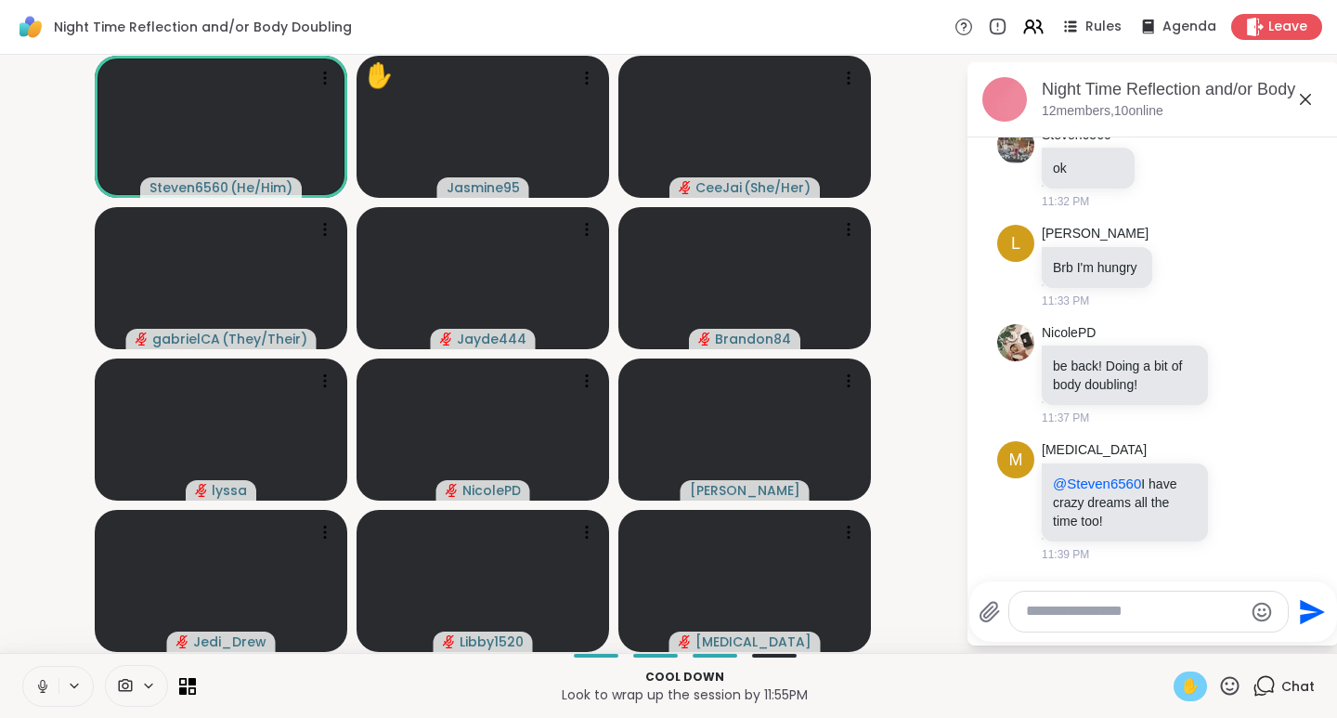
click at [1181, 682] on span "✋" at bounding box center [1190, 686] width 19 height 22
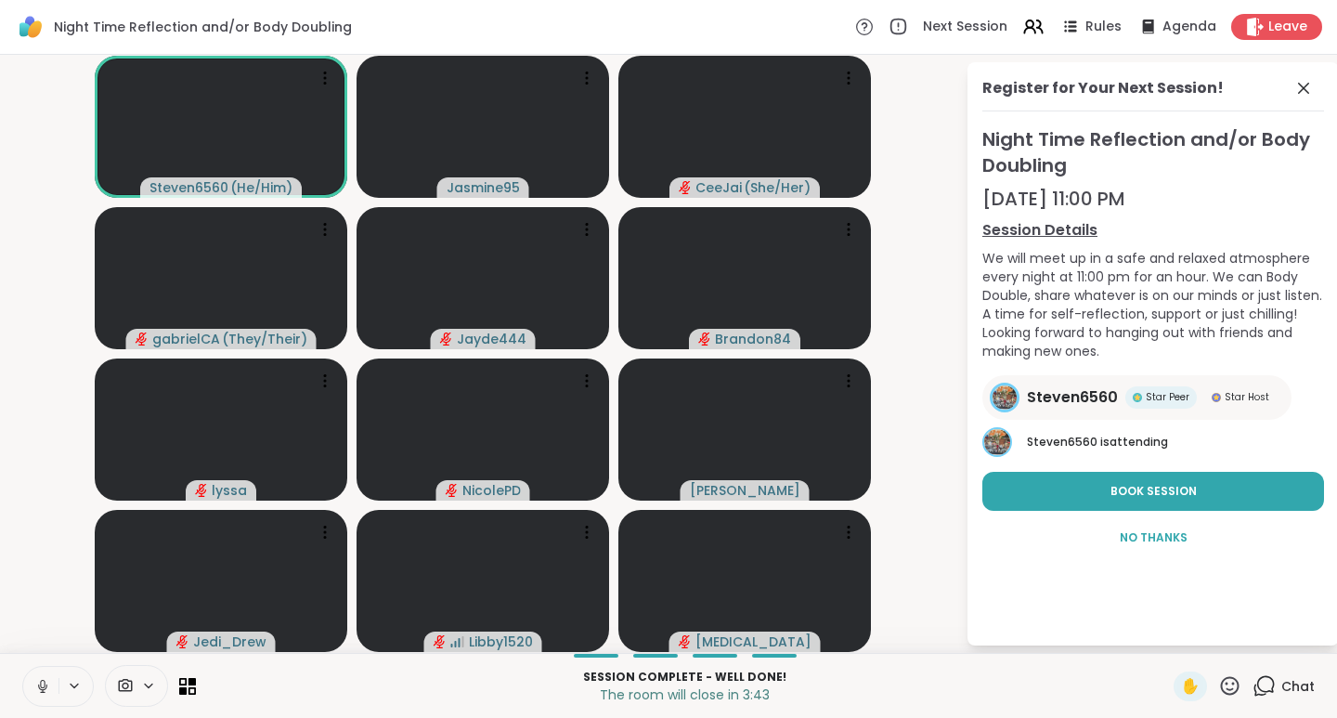
click at [1183, 681] on span "✋" at bounding box center [1190, 686] width 19 height 22
click at [1181, 686] on span "✋" at bounding box center [1190, 686] width 19 height 22
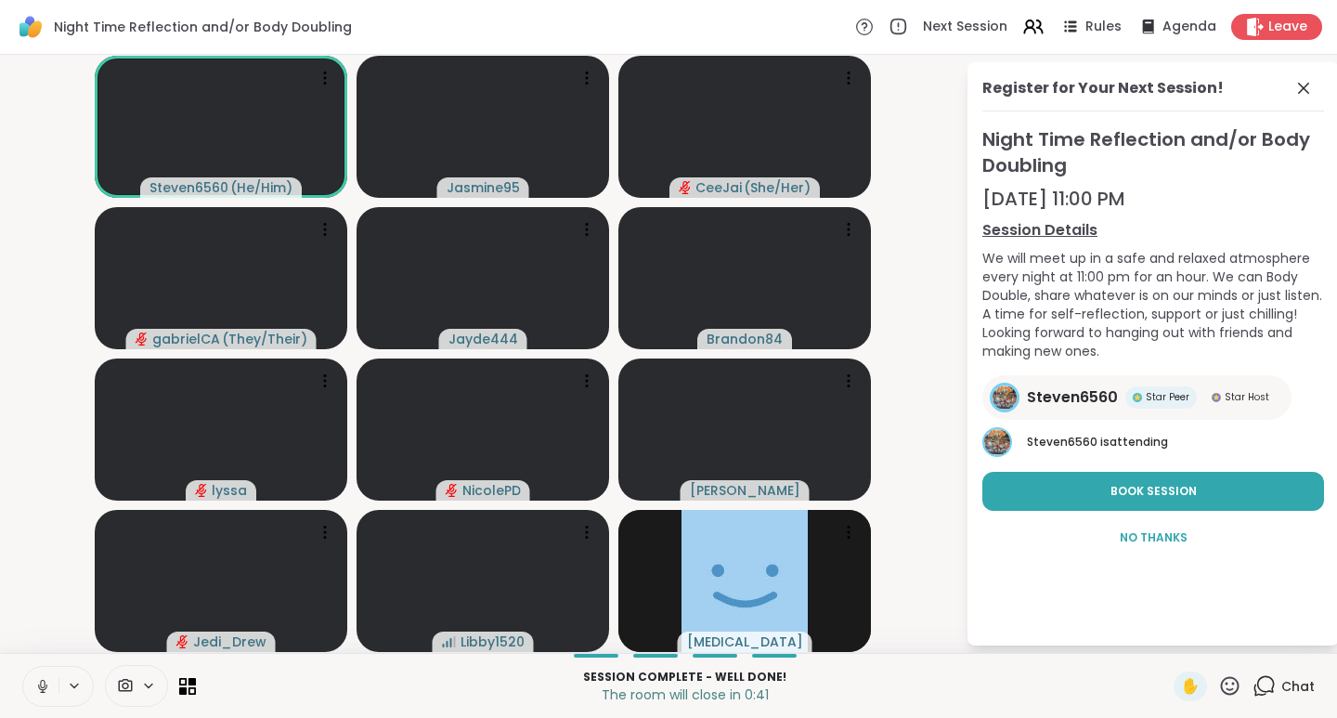
click at [1246, 24] on icon at bounding box center [1255, 27] width 19 height 19
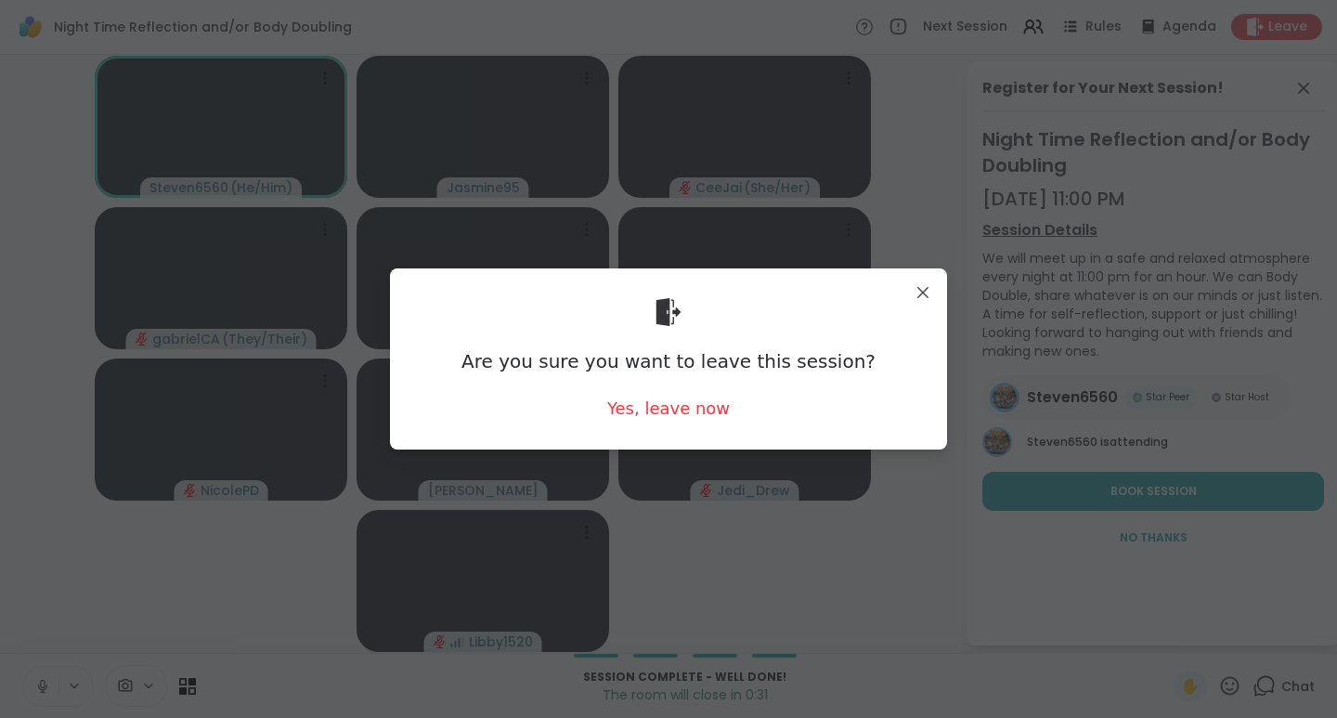
click at [656, 417] on div "Yes, leave now" at bounding box center [668, 408] width 123 height 23
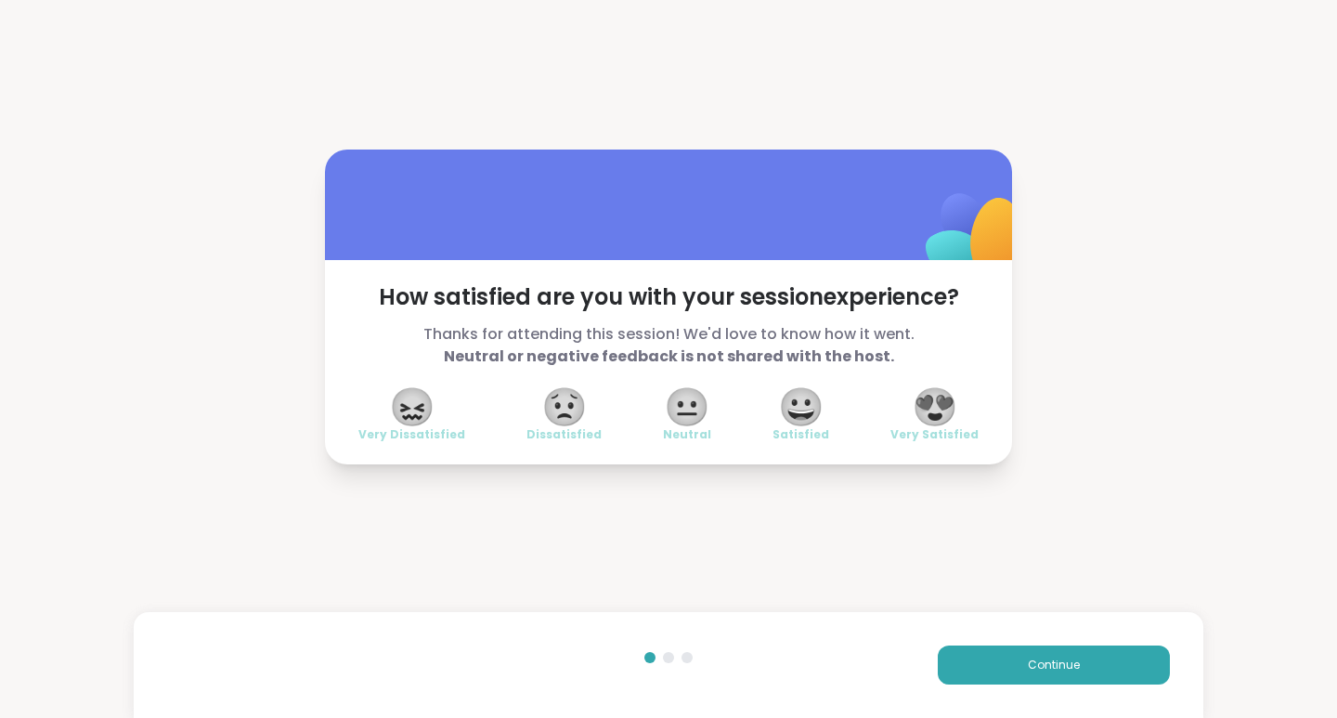
click at [936, 412] on span "😍" at bounding box center [935, 406] width 46 height 33
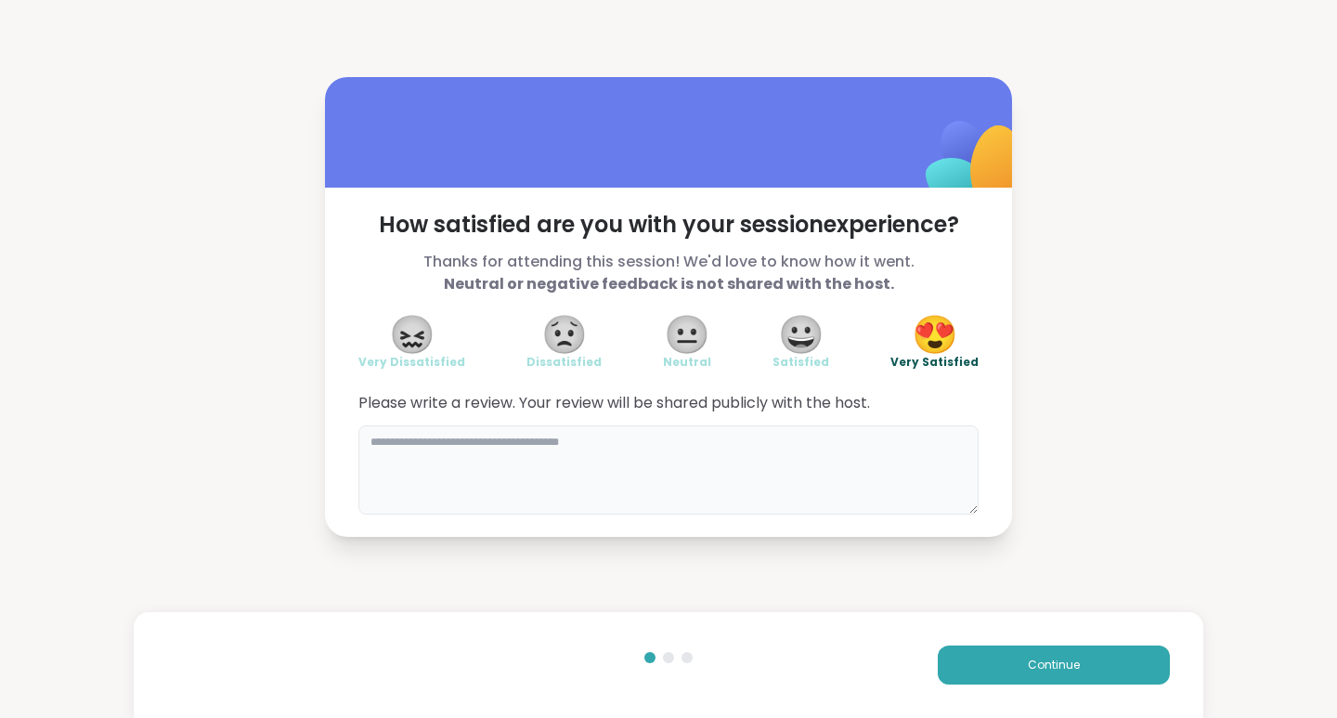
click at [422, 464] on textarea at bounding box center [668, 469] width 620 height 89
click at [492, 449] on textarea "**********" at bounding box center [668, 469] width 620 height 89
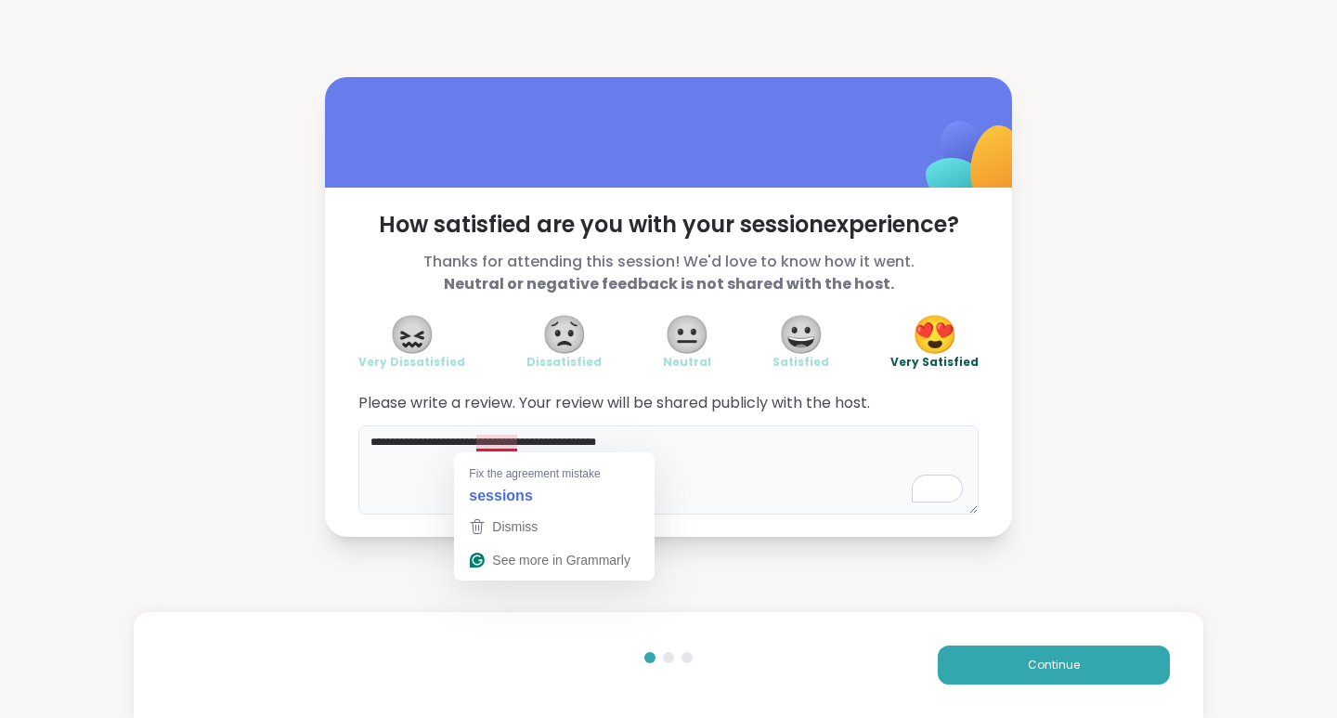
type textarea "**********"
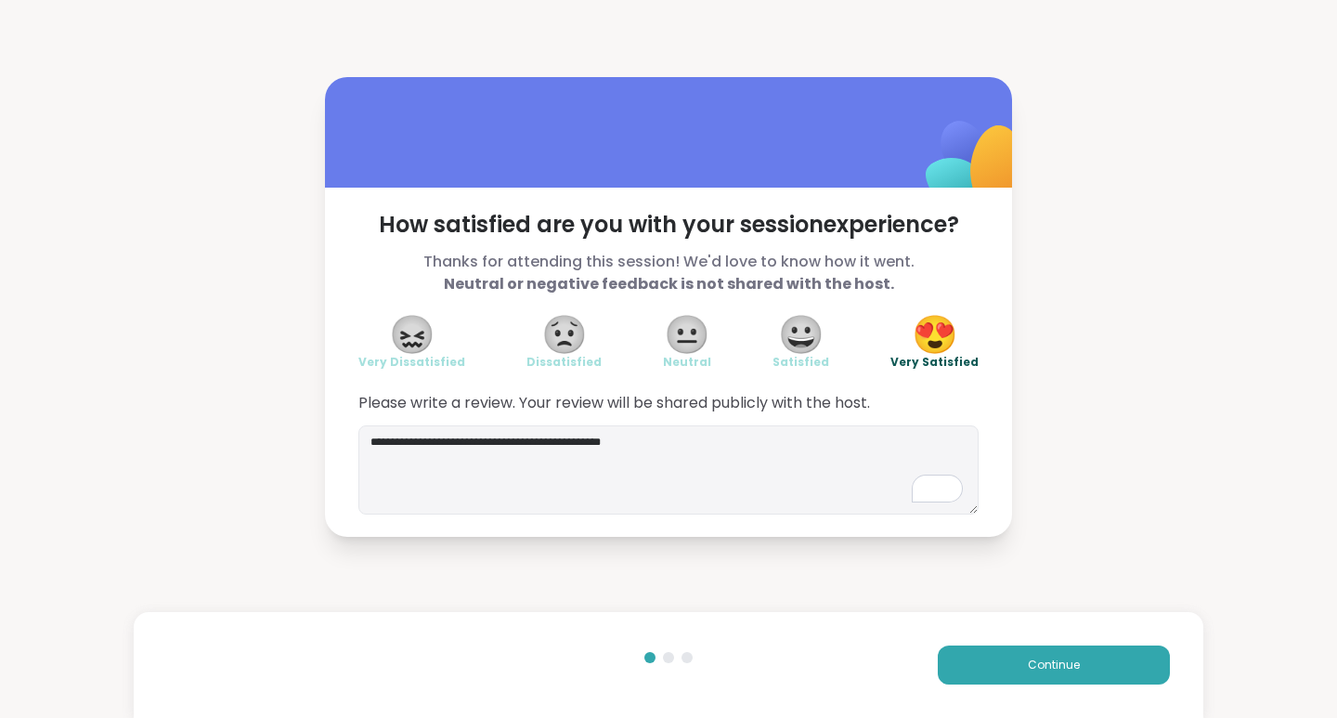
click at [1007, 663] on button "Continue" at bounding box center [1054, 664] width 232 height 39
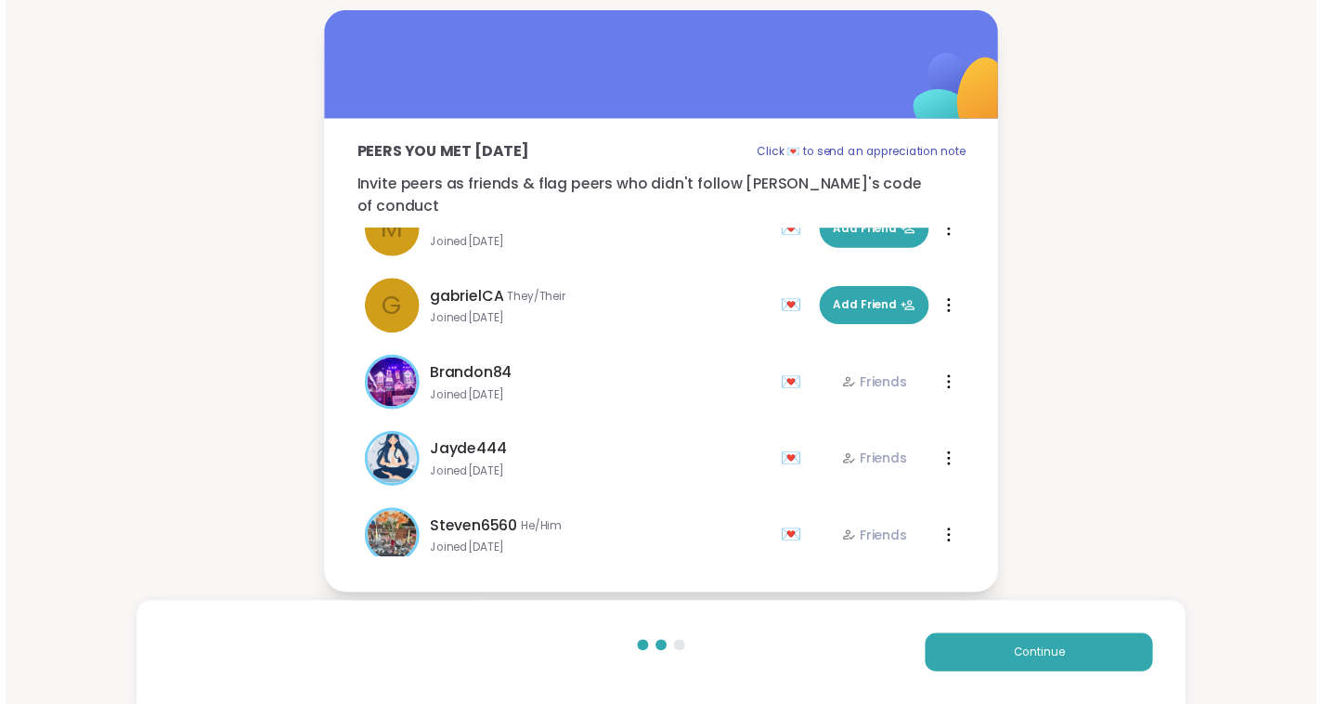
scroll to position [524, 0]
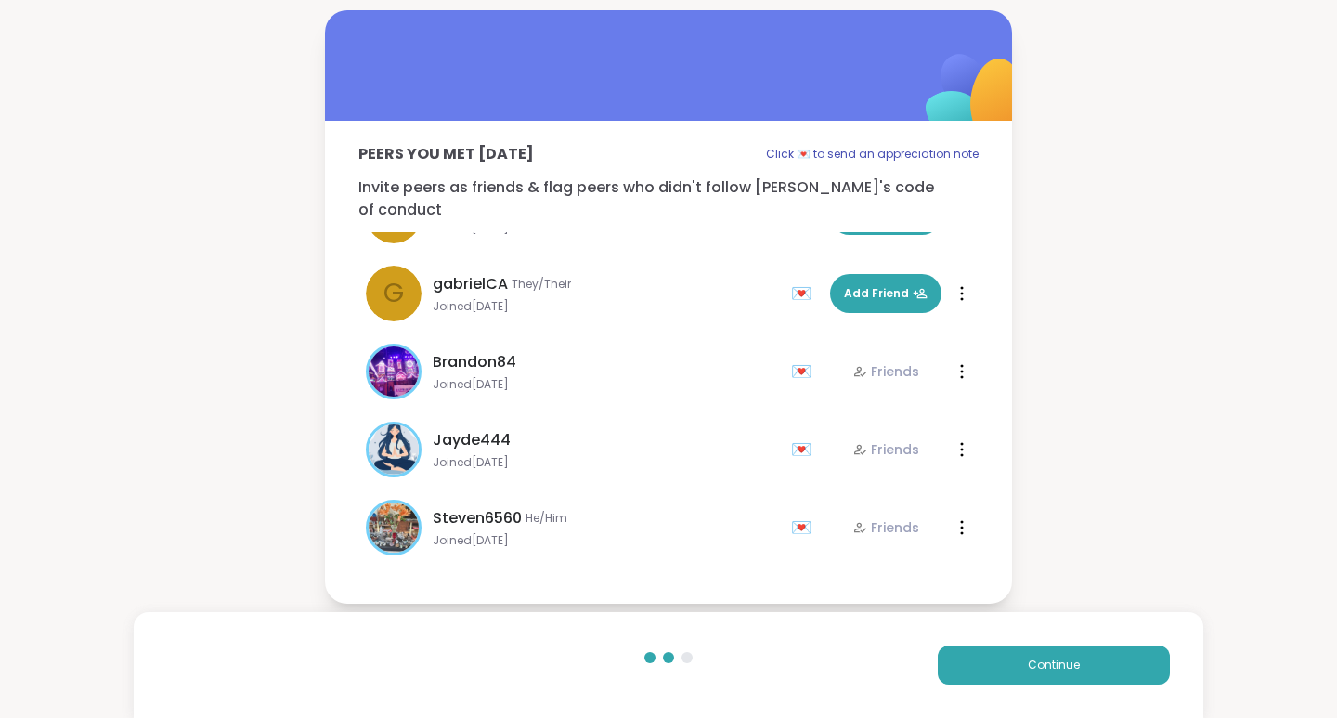
click at [1028, 665] on span "Continue" at bounding box center [1054, 665] width 52 height 17
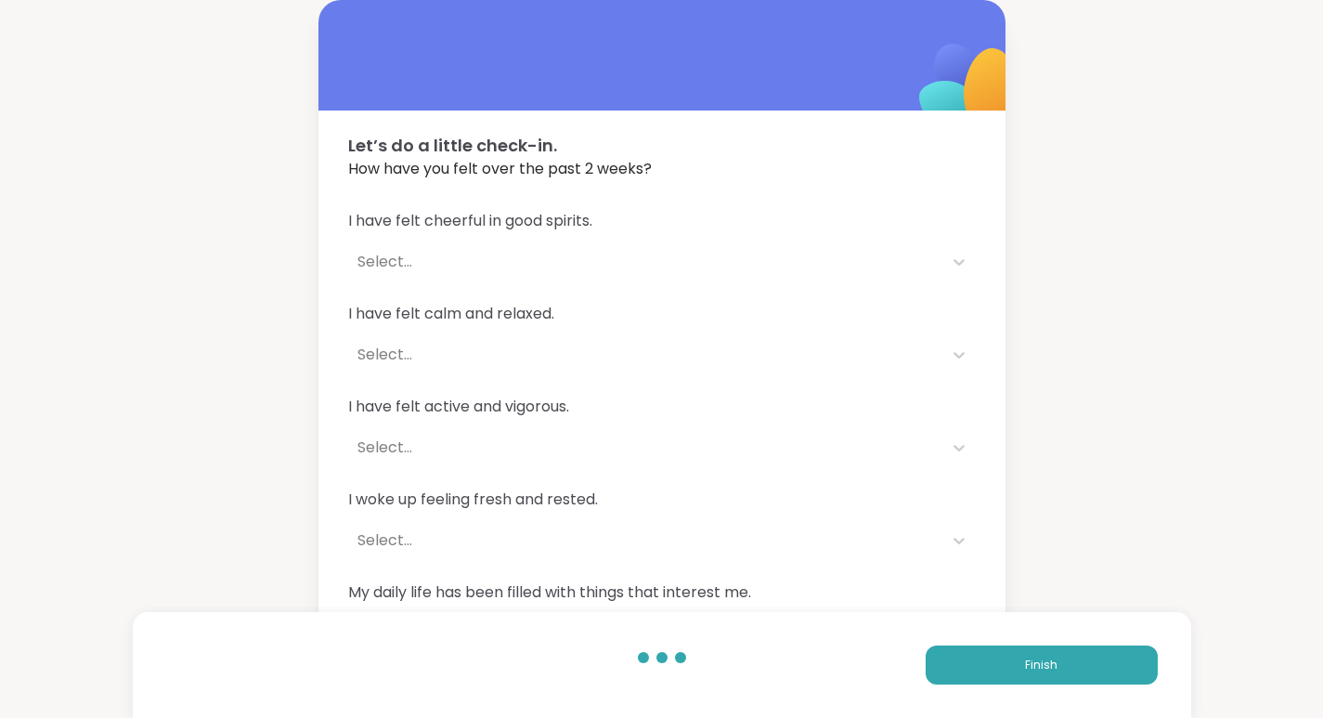
click at [1054, 672] on span "Finish" at bounding box center [1041, 665] width 33 height 17
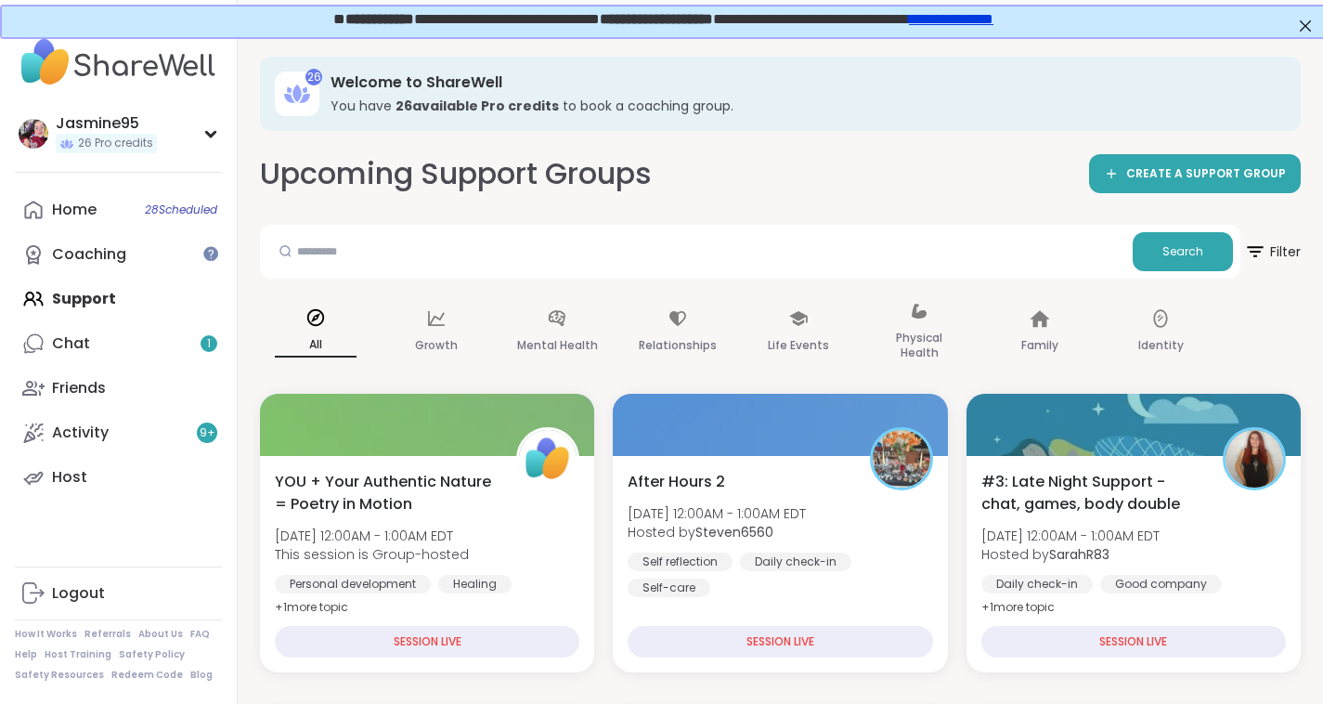
click at [155, 345] on link "Chat 1" at bounding box center [118, 343] width 207 height 45
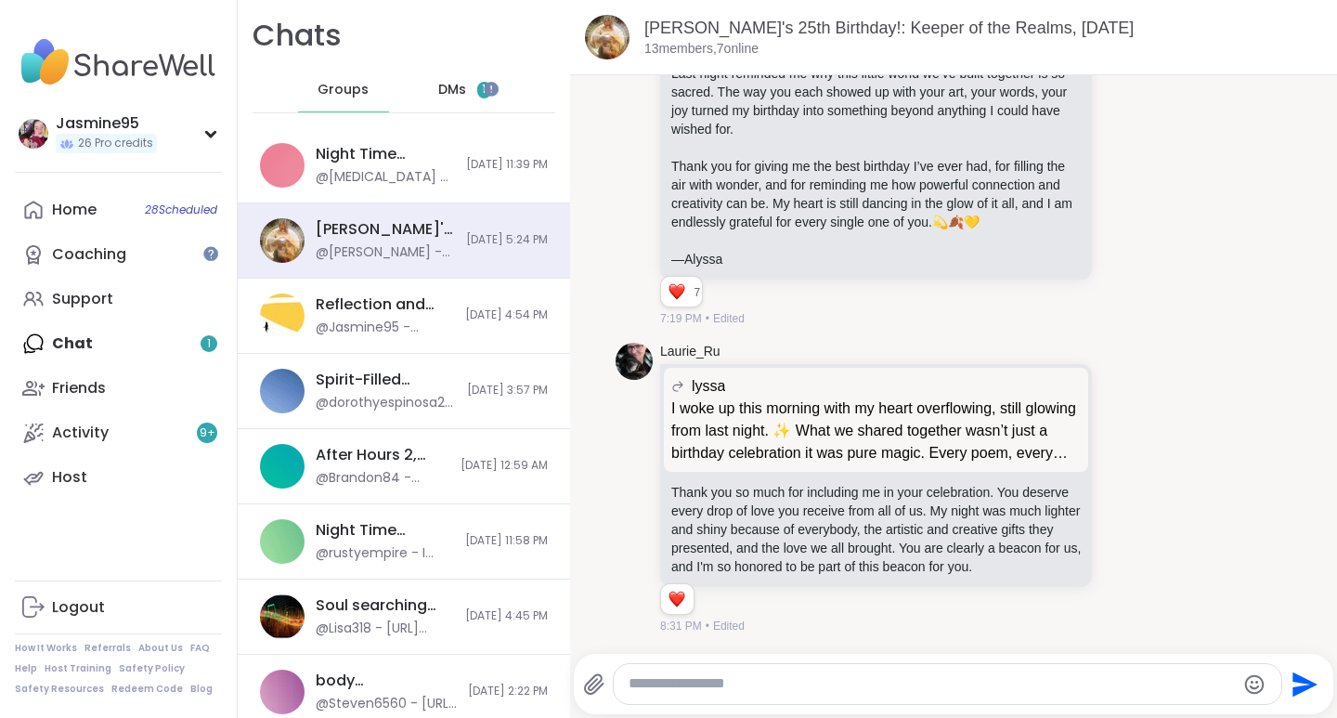
click at [458, 88] on div "DMs 1" at bounding box center [465, 90] width 91 height 45
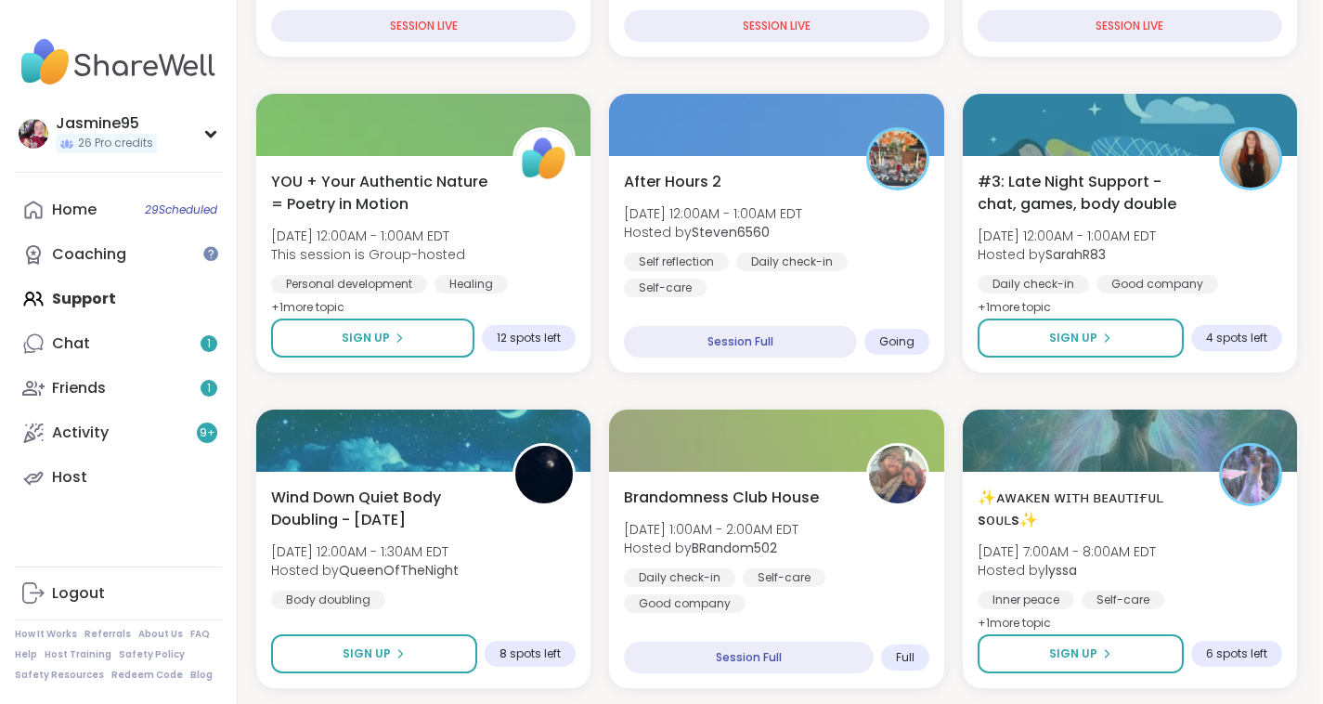
scroll to position [617, 4]
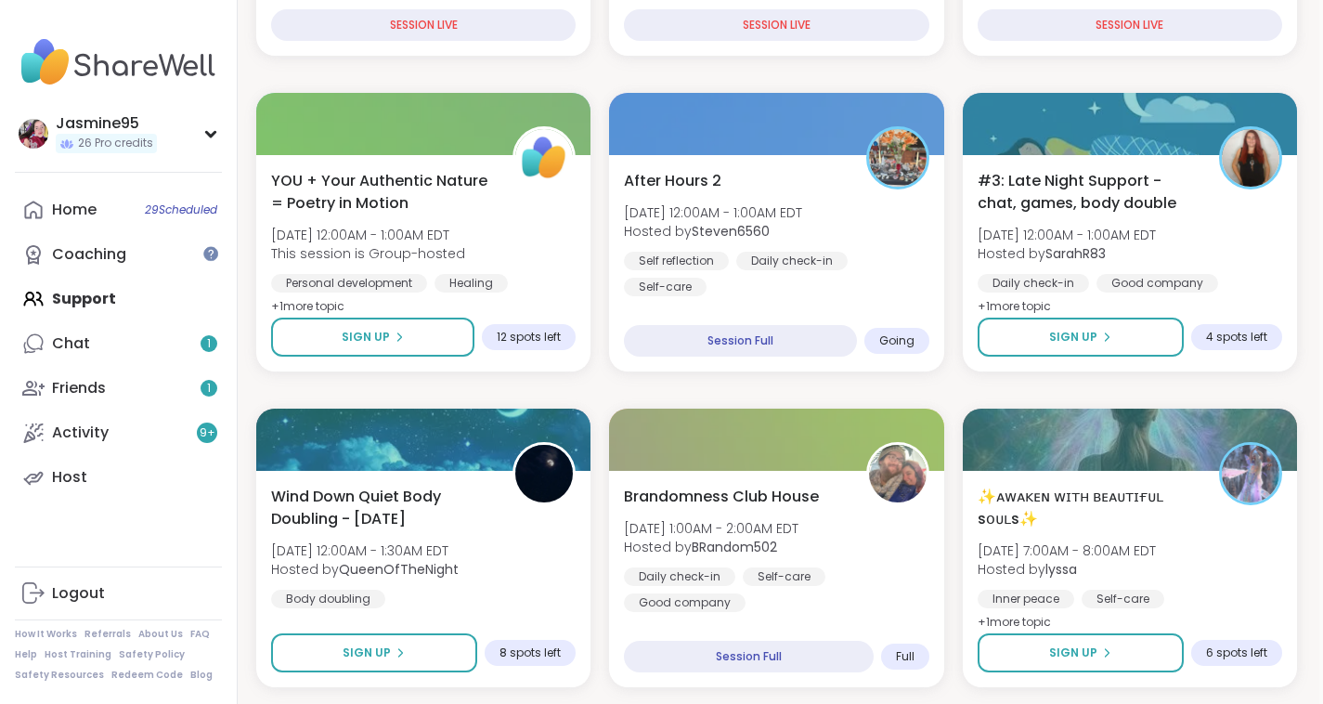
click at [705, 236] on b "Steven6560" at bounding box center [731, 231] width 78 height 19
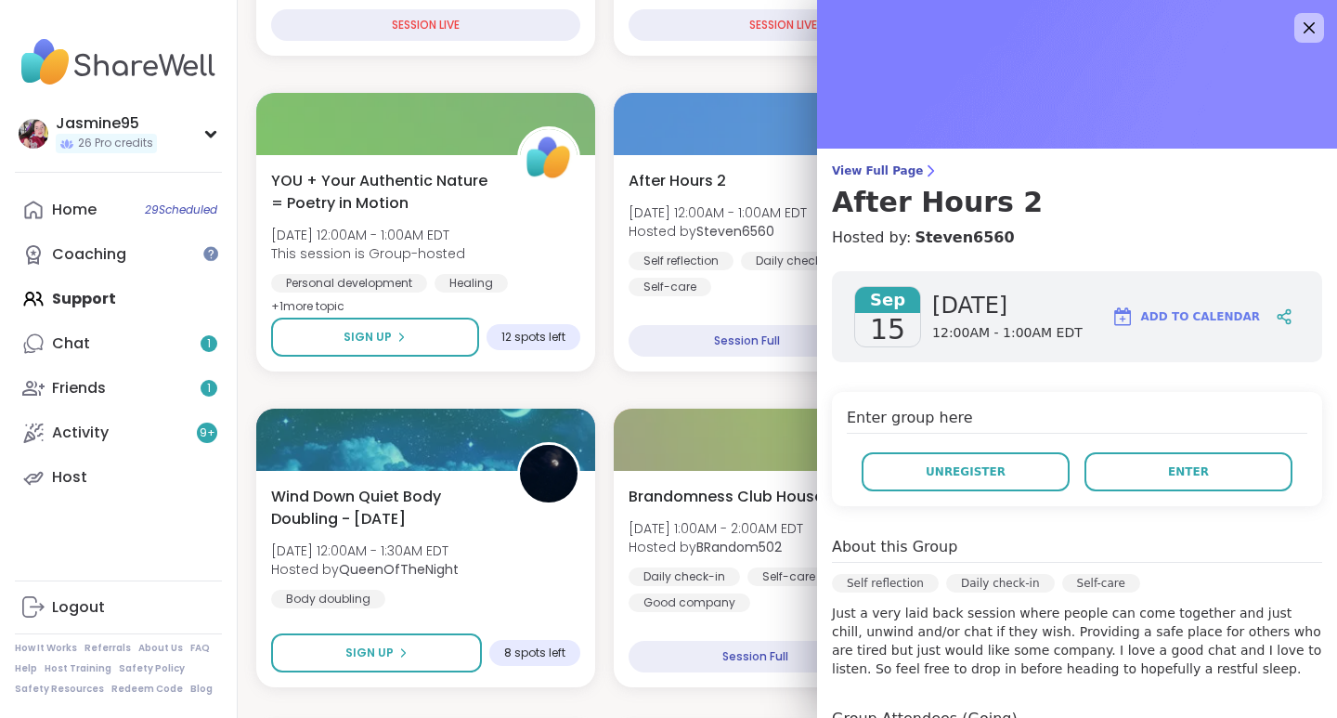
click at [934, 471] on span "Unregister" at bounding box center [966, 471] width 80 height 17
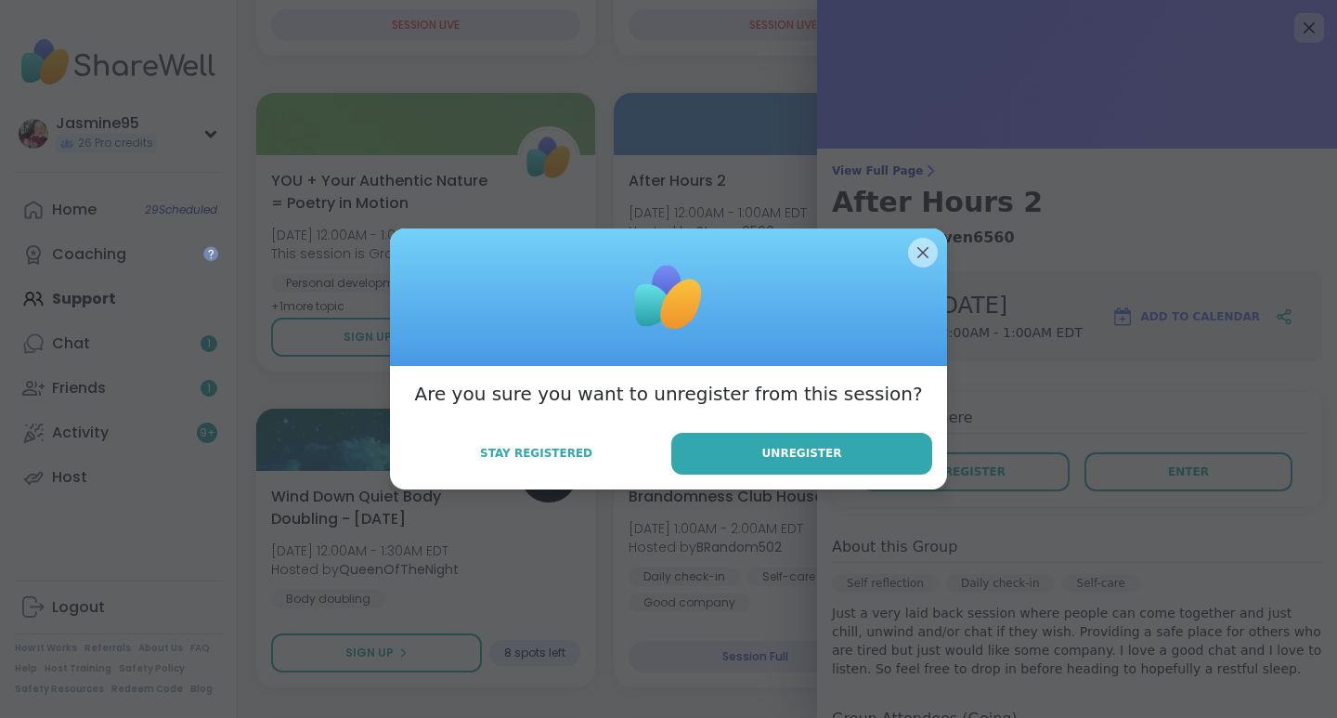
click at [752, 438] on button "Unregister" at bounding box center [801, 454] width 261 height 42
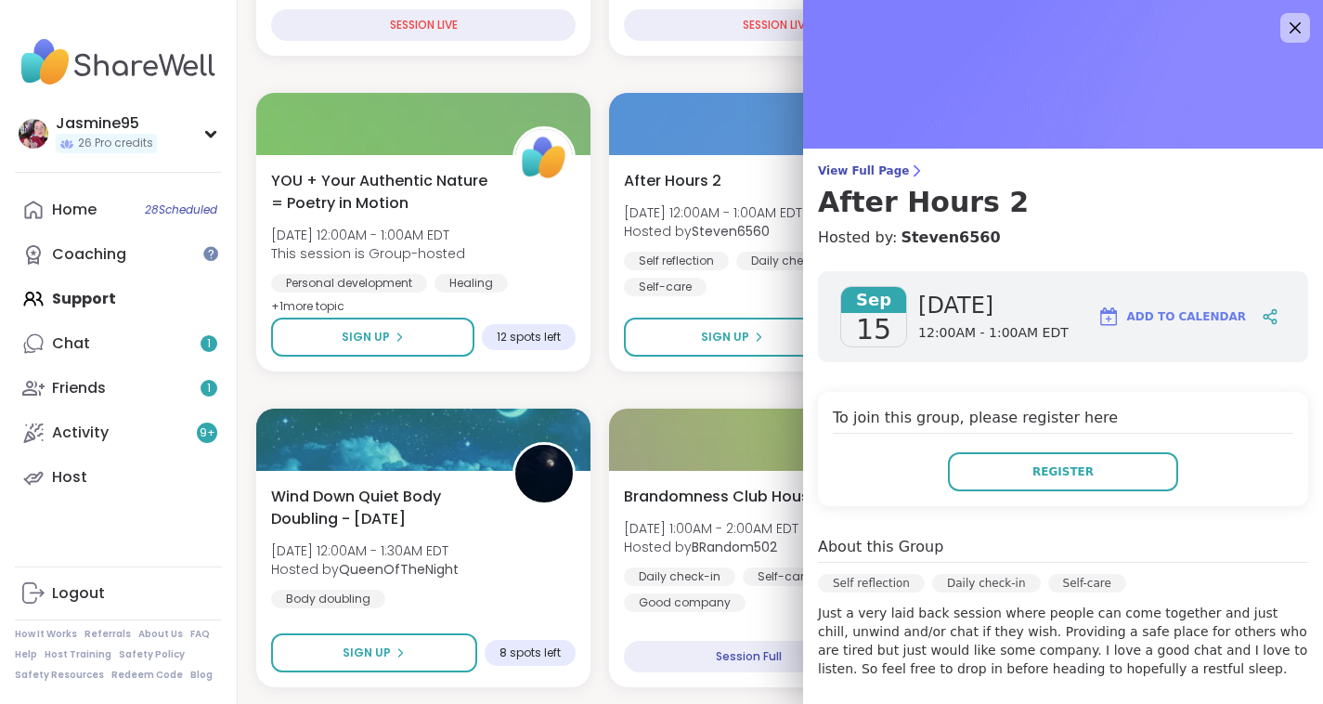
click at [126, 386] on link "Friends 1" at bounding box center [118, 388] width 207 height 45
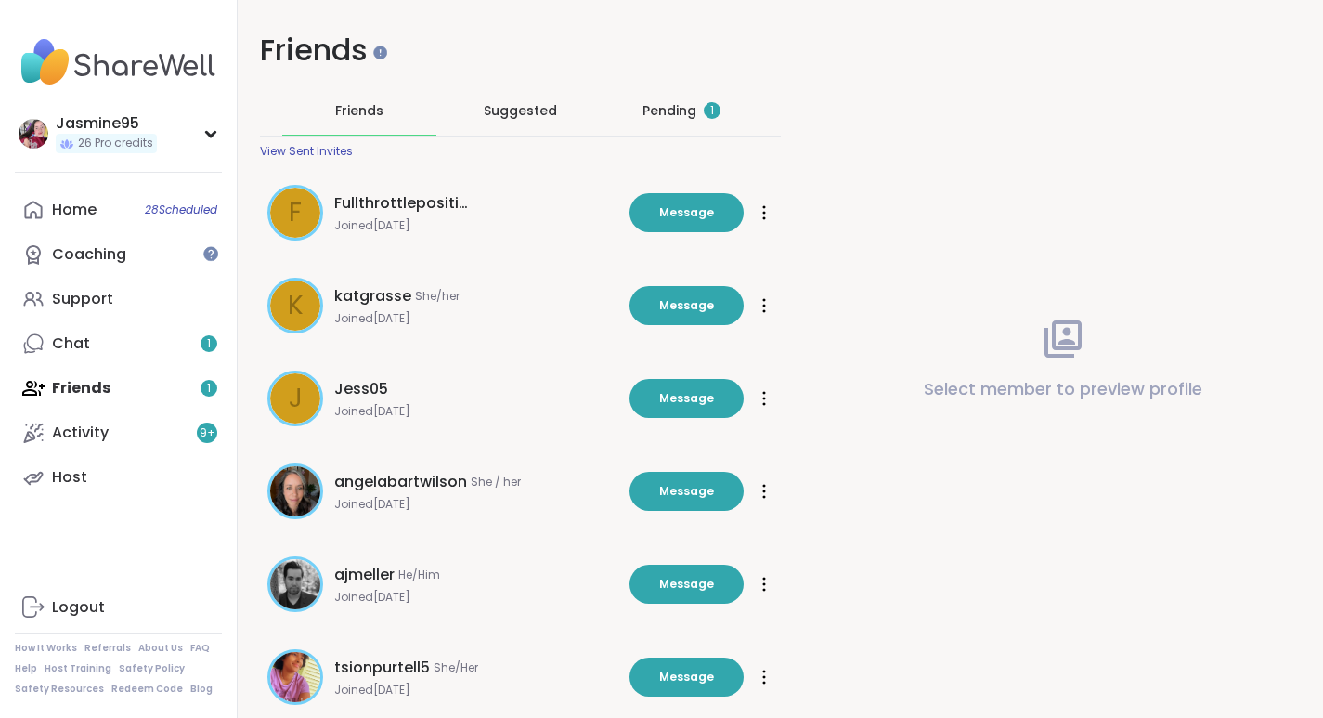
click at [671, 113] on div "Pending 1" at bounding box center [682, 110] width 78 height 19
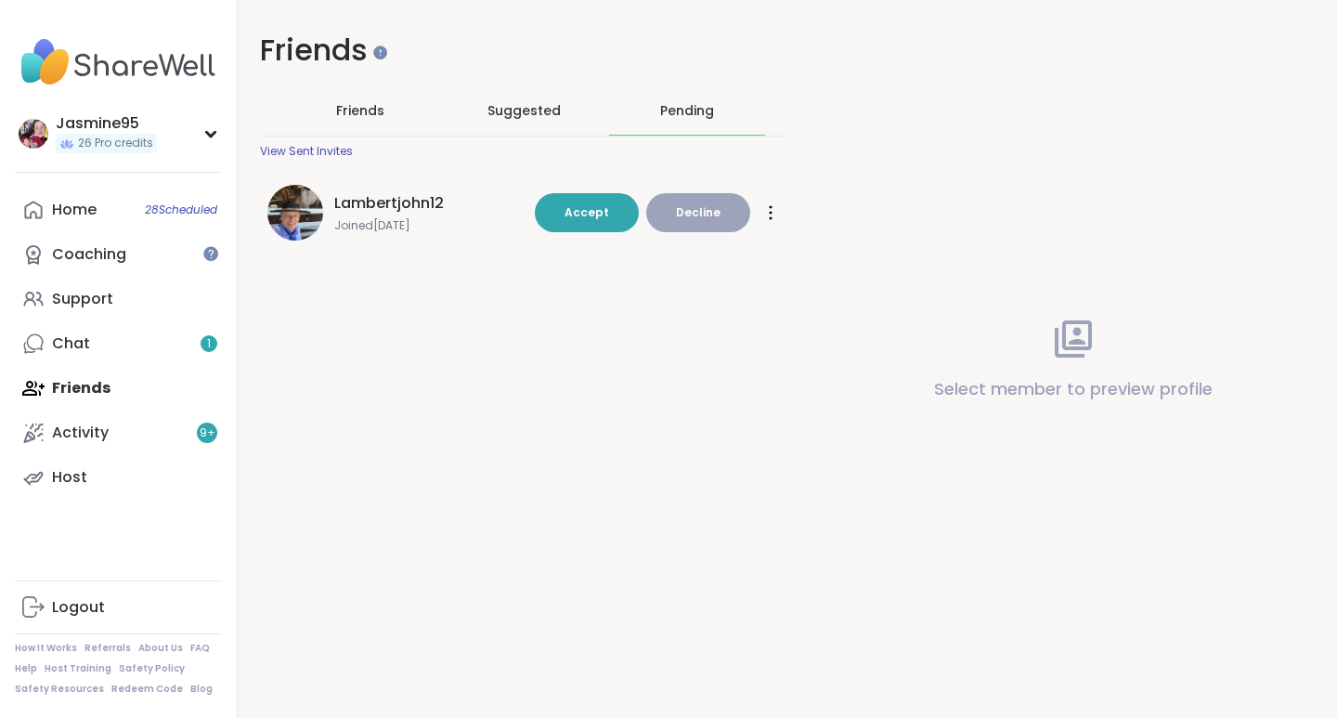
click at [691, 209] on span "Decline" at bounding box center [698, 212] width 45 height 17
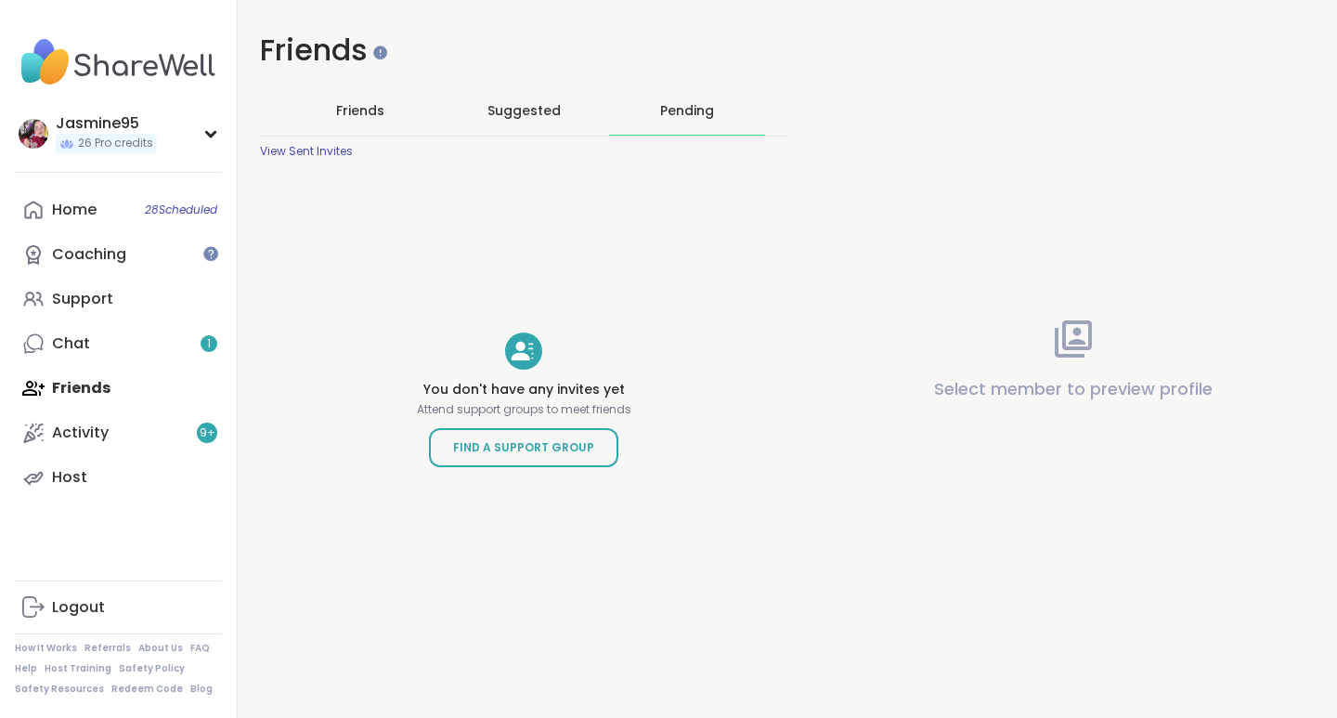
click at [111, 345] on link "Chat 1" at bounding box center [118, 343] width 207 height 45
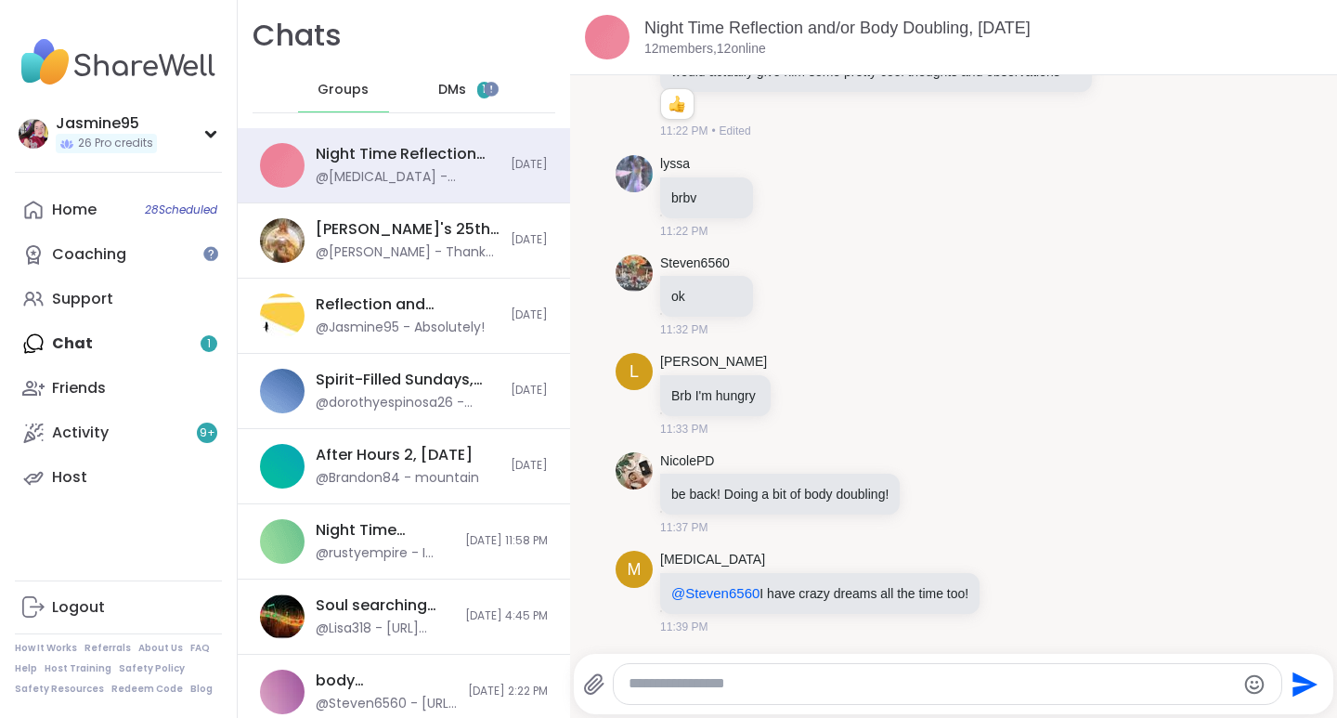
click at [438, 92] on span "DMs" at bounding box center [452, 90] width 28 height 19
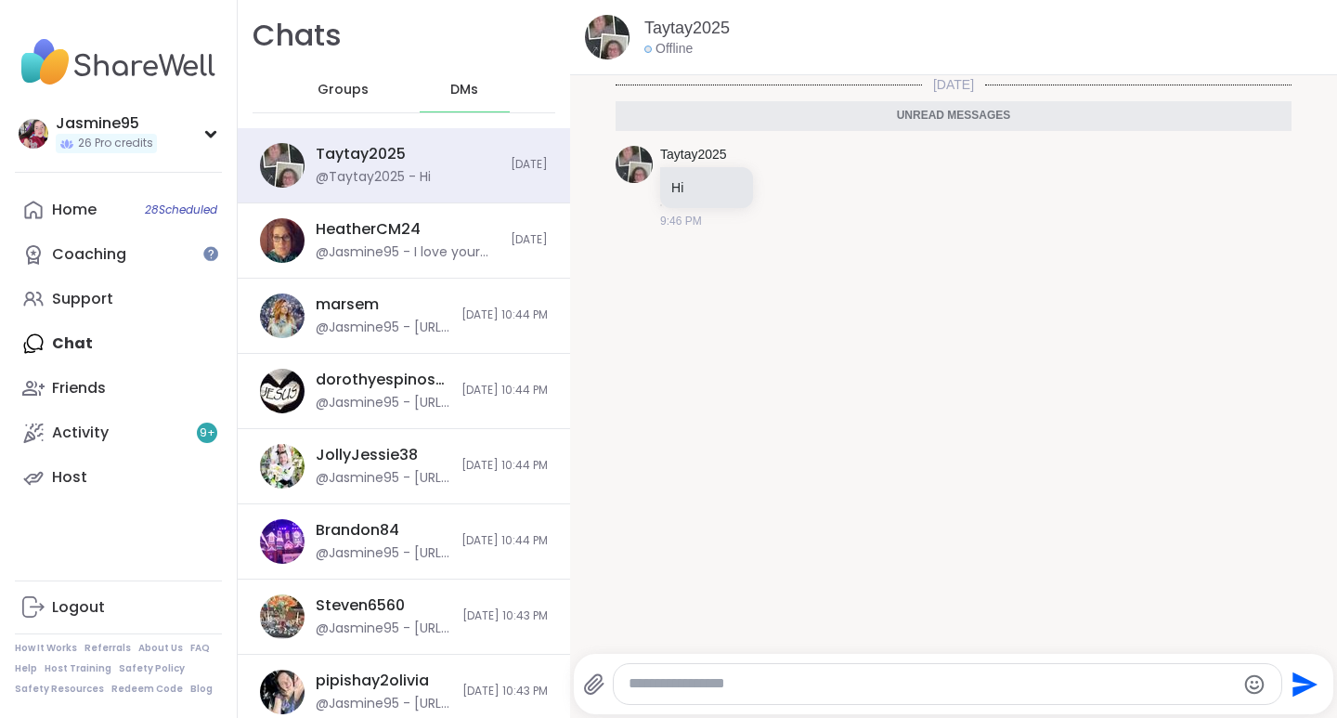
click at [697, 683] on textarea "Type your message" at bounding box center [932, 684] width 606 height 20
type textarea "**********"
